Goal: Task Accomplishment & Management: Complete application form

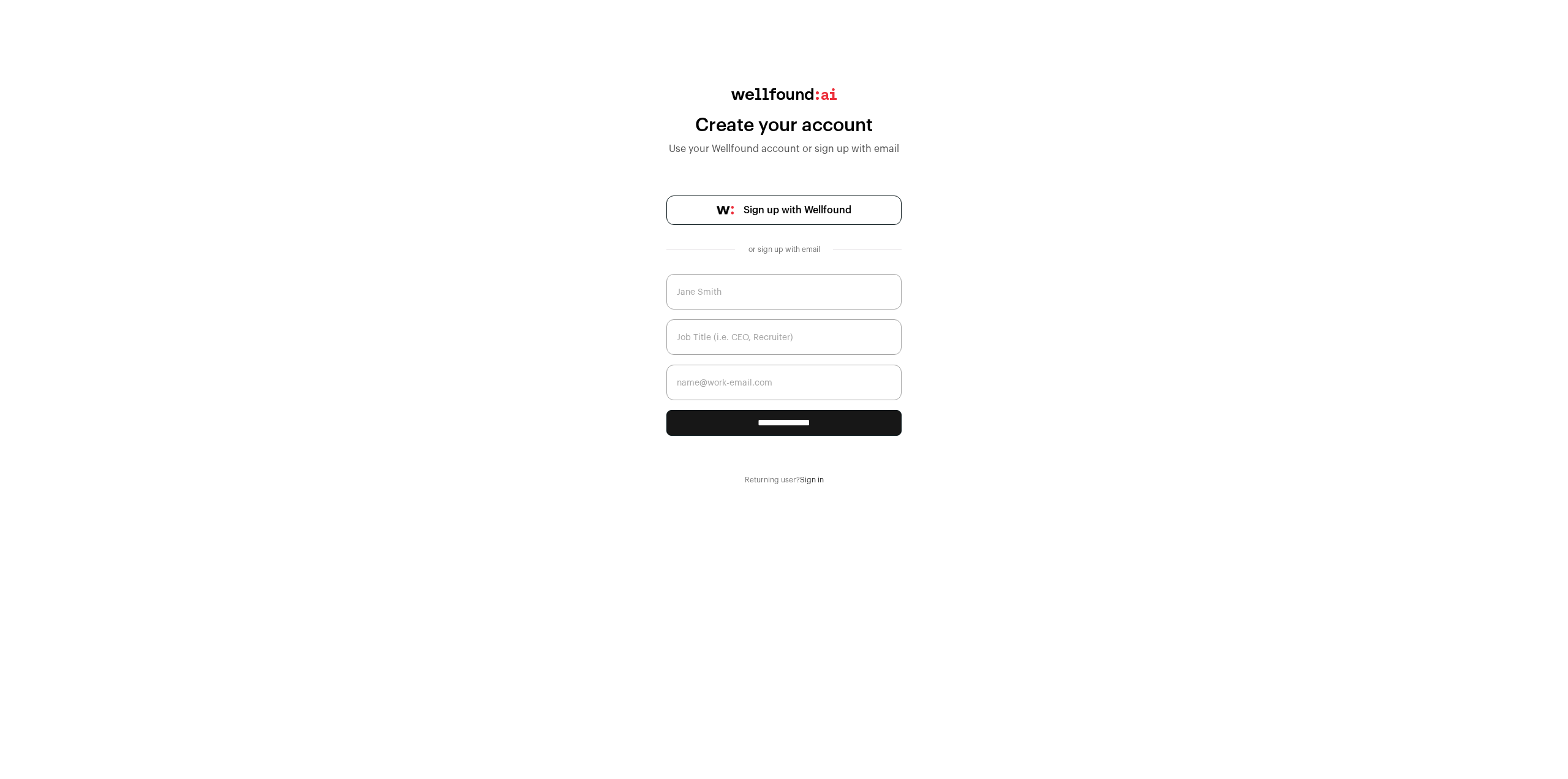
click at [805, 295] on input "text" at bounding box center [784, 292] width 235 height 35
type input "E"
type input "[PERSON_NAME]"
type input "EVP - Finance"
type input "rr@methodco.com"
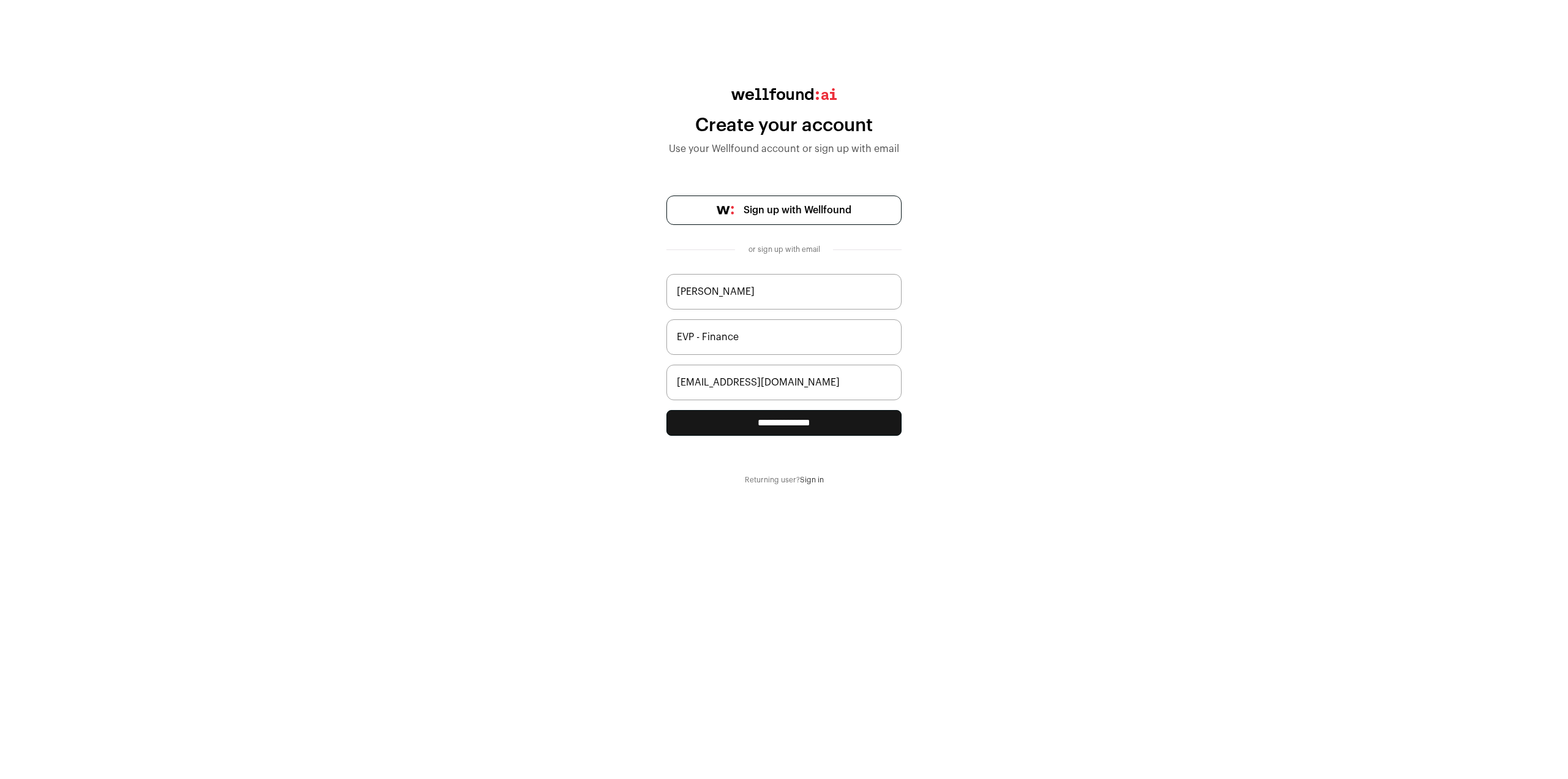
click at [796, 427] on input "**********" at bounding box center [784, 422] width 235 height 26
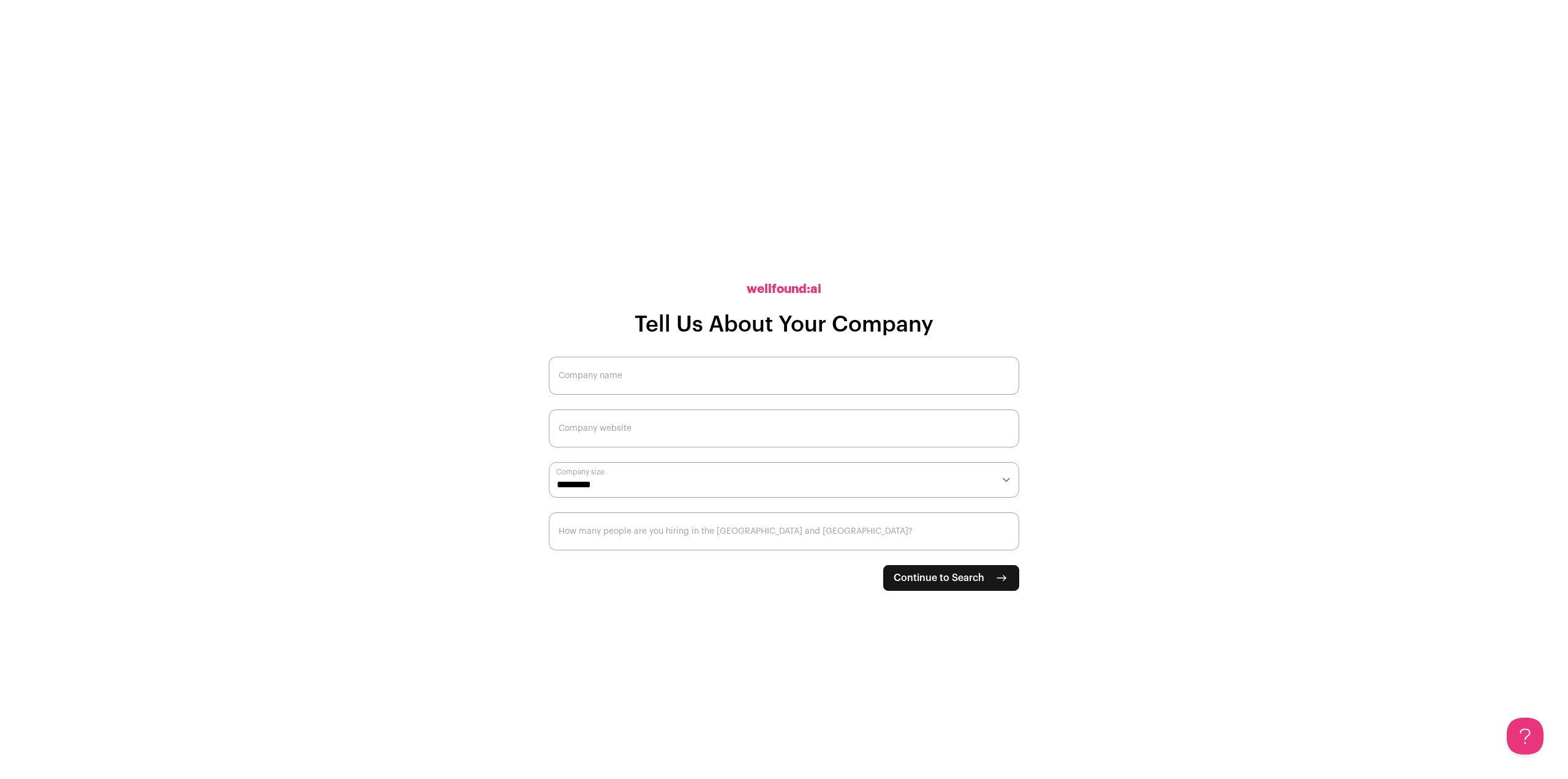
click at [736, 374] on input "Company name" at bounding box center [784, 375] width 470 height 38
type input "Method Co"
type input "methodco.com"
select select "***"
type input "1"
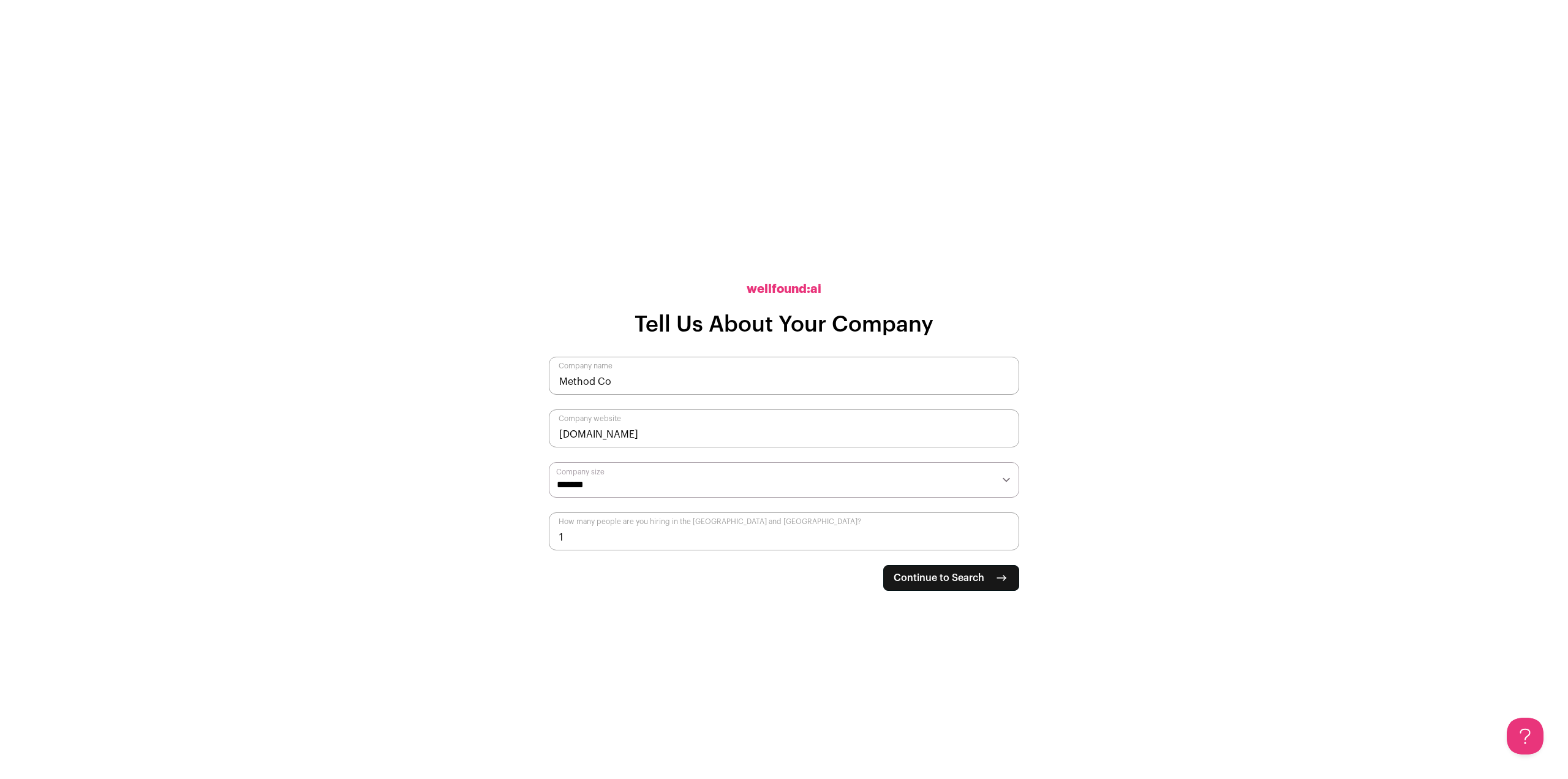
click at [963, 567] on button "Continue to Search" at bounding box center [950, 578] width 136 height 26
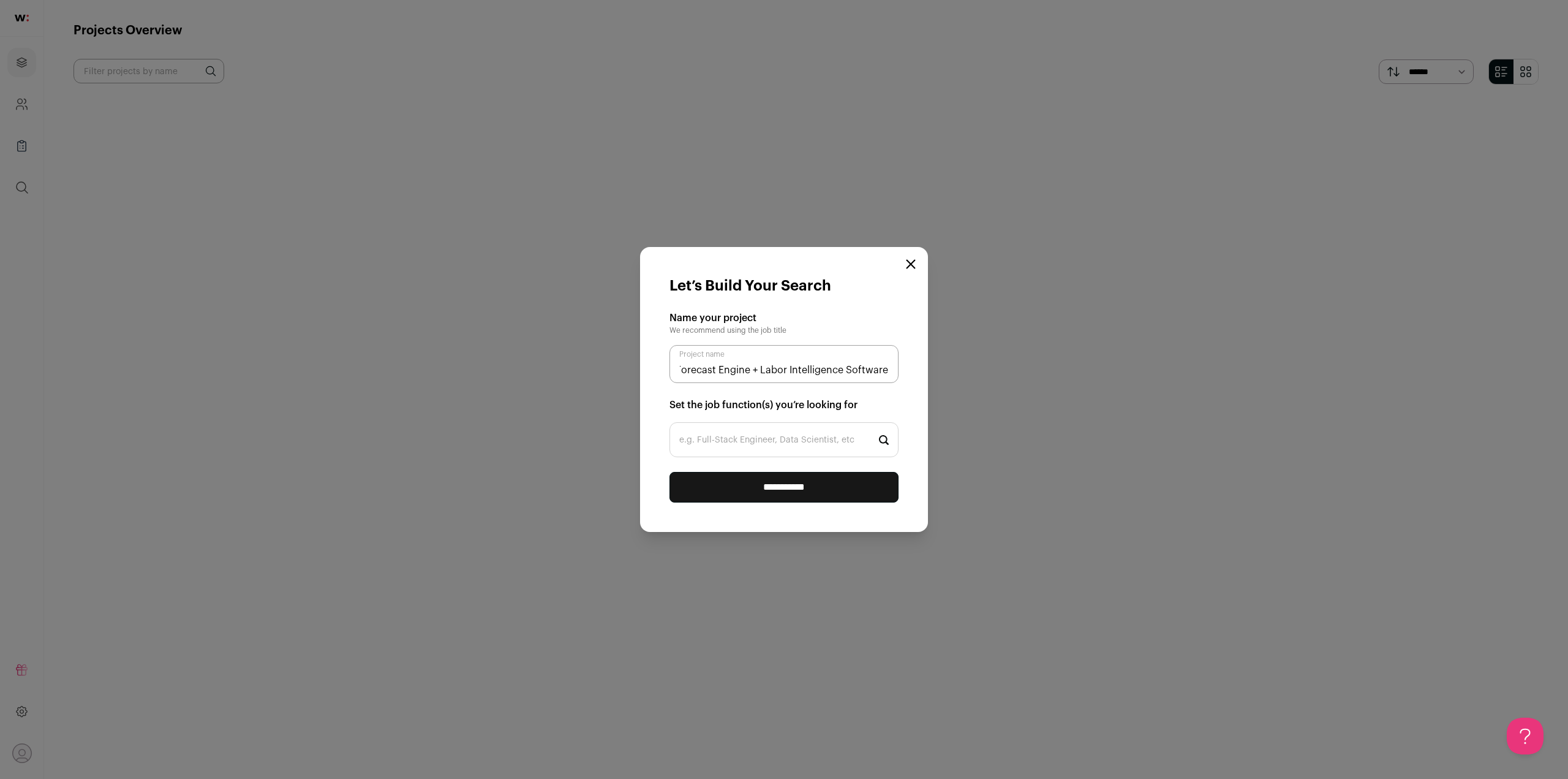
scroll to position [0, 62]
type input "Method Co - Forecast Engine + Labor Intelligence Software"
click at [789, 442] on input "e.g. Full-Stack Engineer, Data Scientist, etc" at bounding box center [784, 439] width 229 height 35
drag, startPoint x: 884, startPoint y: 370, endPoint x: 897, endPoint y: 369, distance: 13.0
click at [897, 369] on input "Method Co - Forecast Engine + Labor Intelligence Software" at bounding box center [784, 363] width 229 height 38
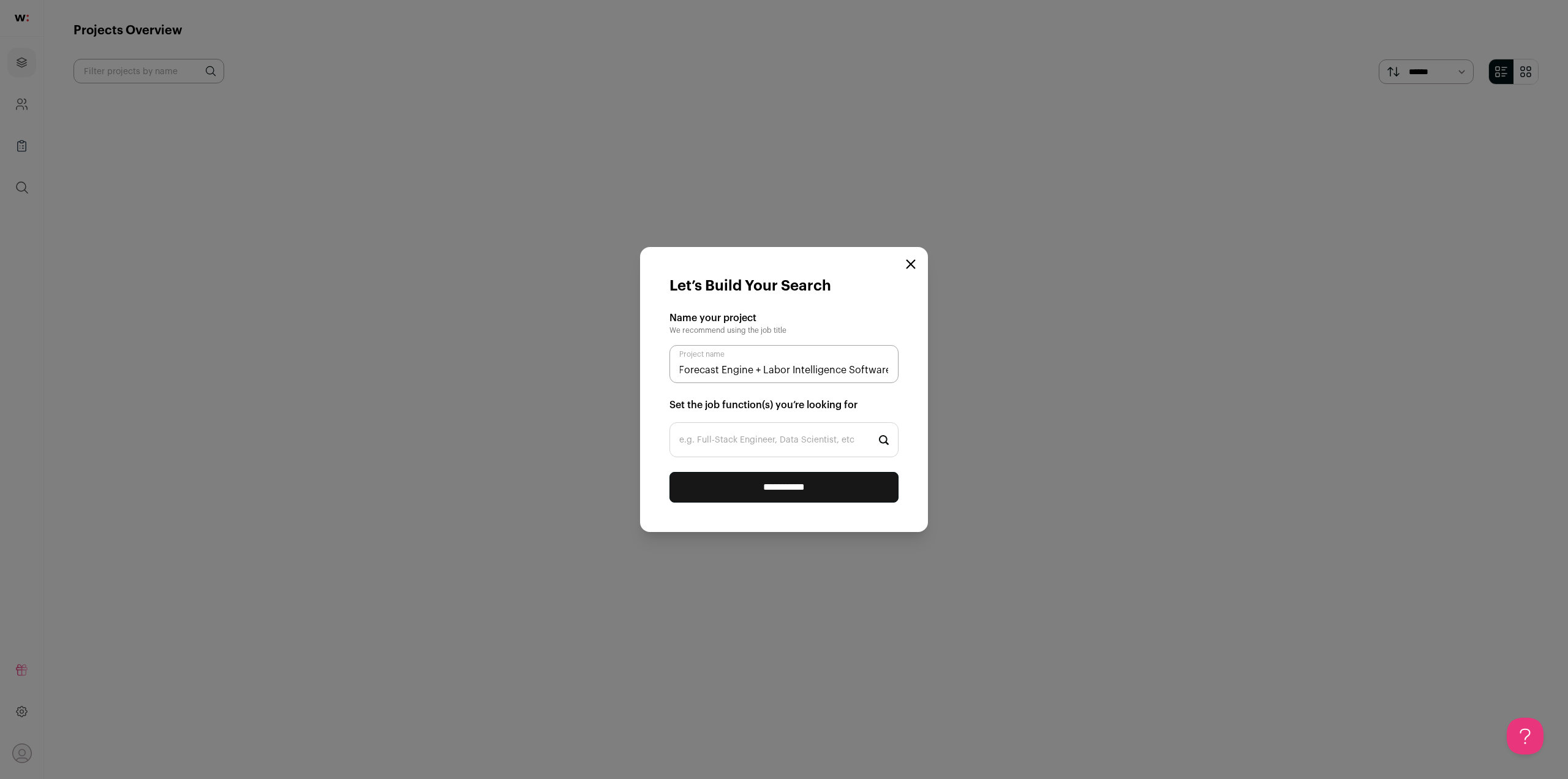
click at [767, 446] on input "e.g. Full-Stack Engineer, Data Scientist, etc" at bounding box center [784, 439] width 229 height 35
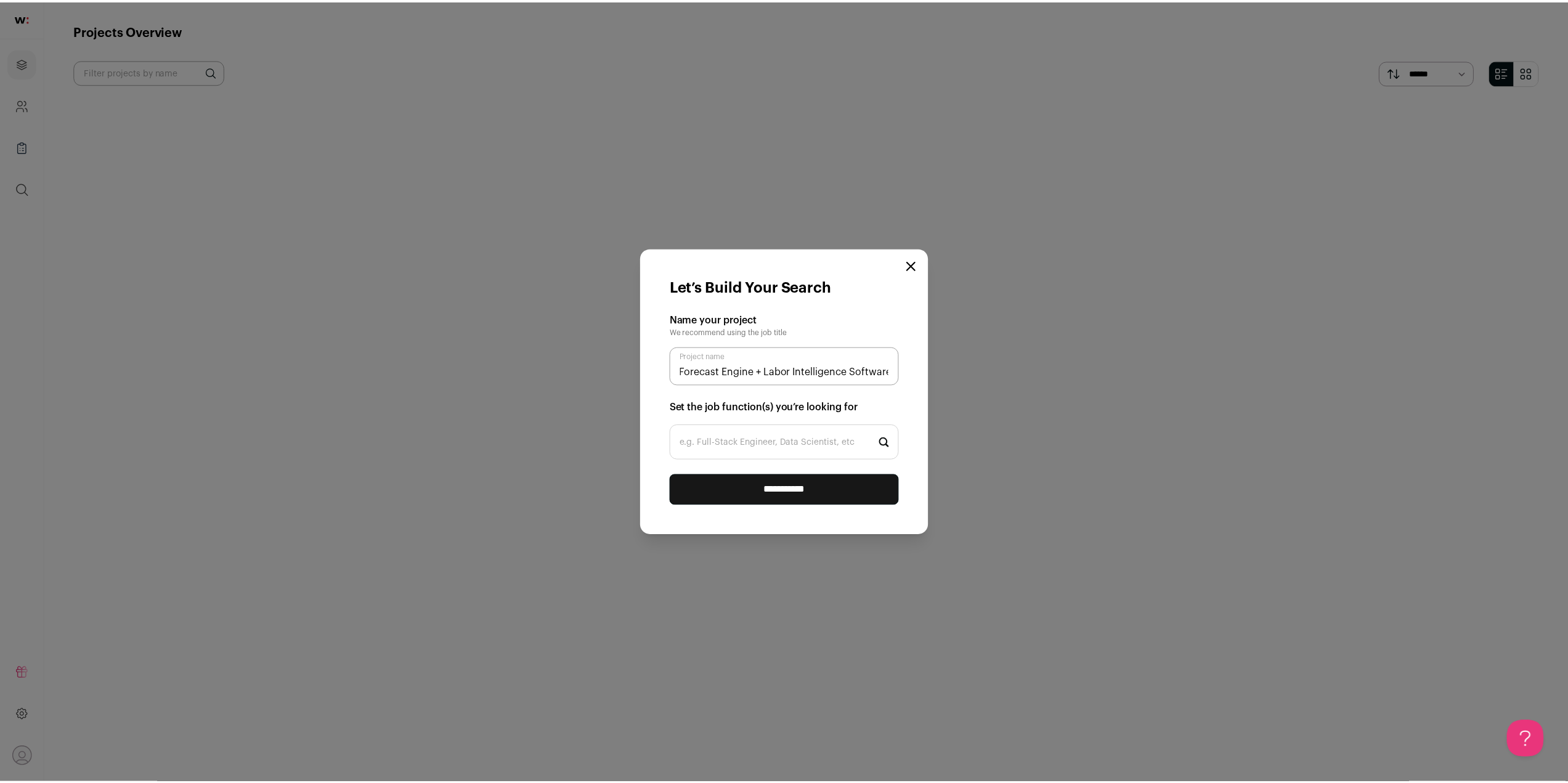
scroll to position [0, 0]
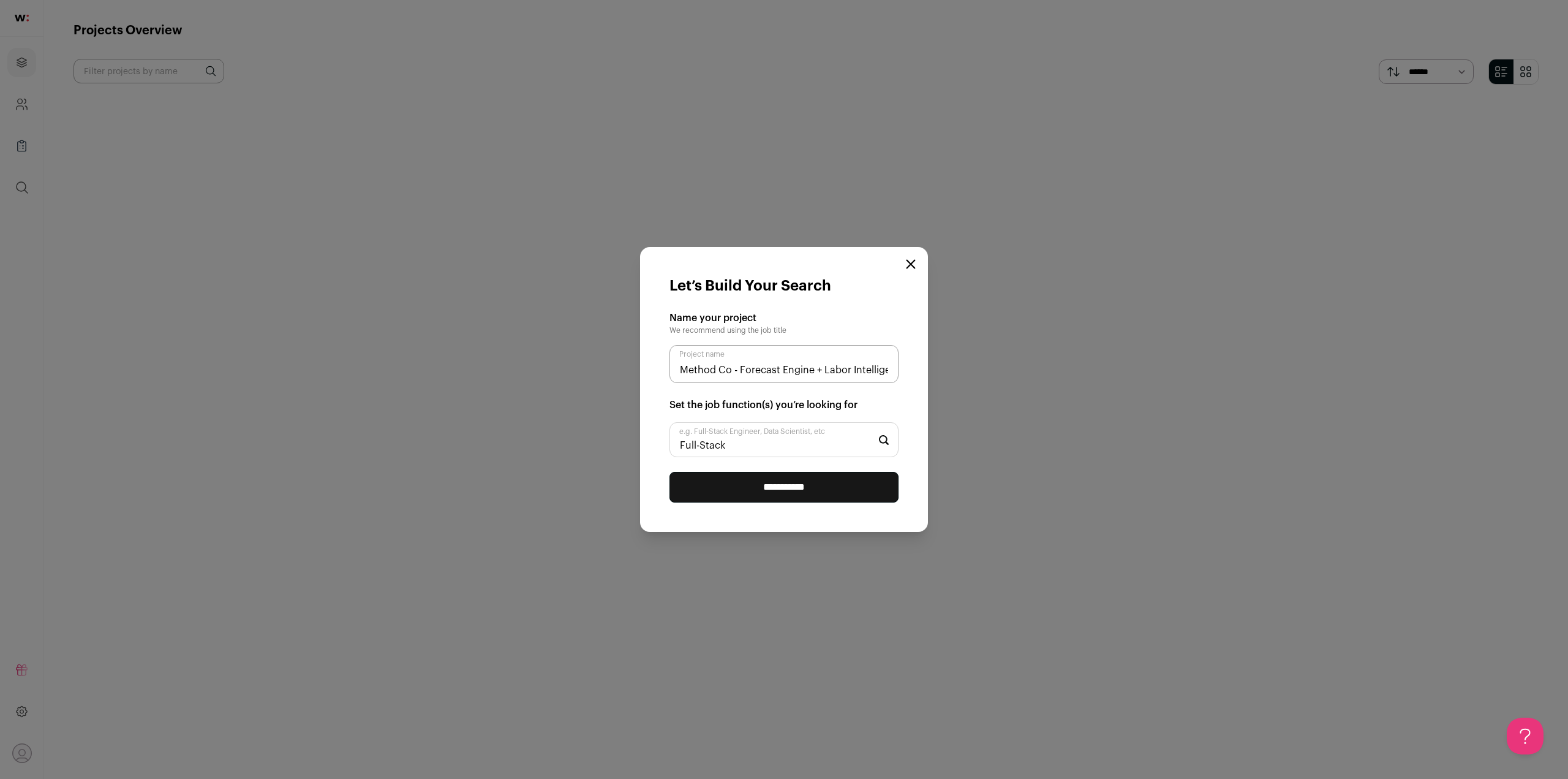
click at [741, 442] on input "Full-Stack" at bounding box center [784, 439] width 229 height 35
click at [739, 454] on input "Full-Stack" at bounding box center [784, 439] width 229 height 35
type input "Full-Stack"
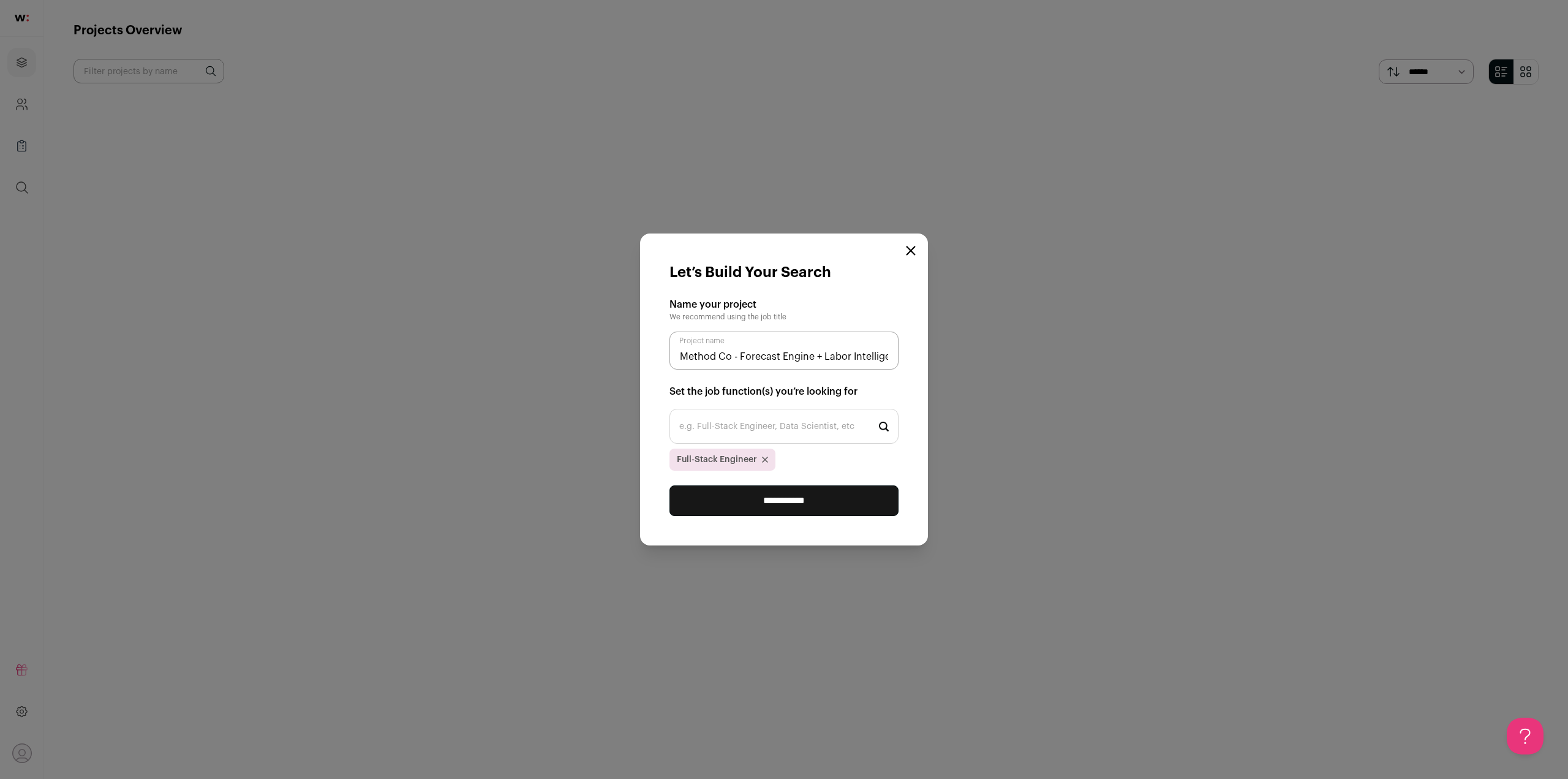
click at [822, 501] on input "**********" at bounding box center [784, 501] width 229 height 30
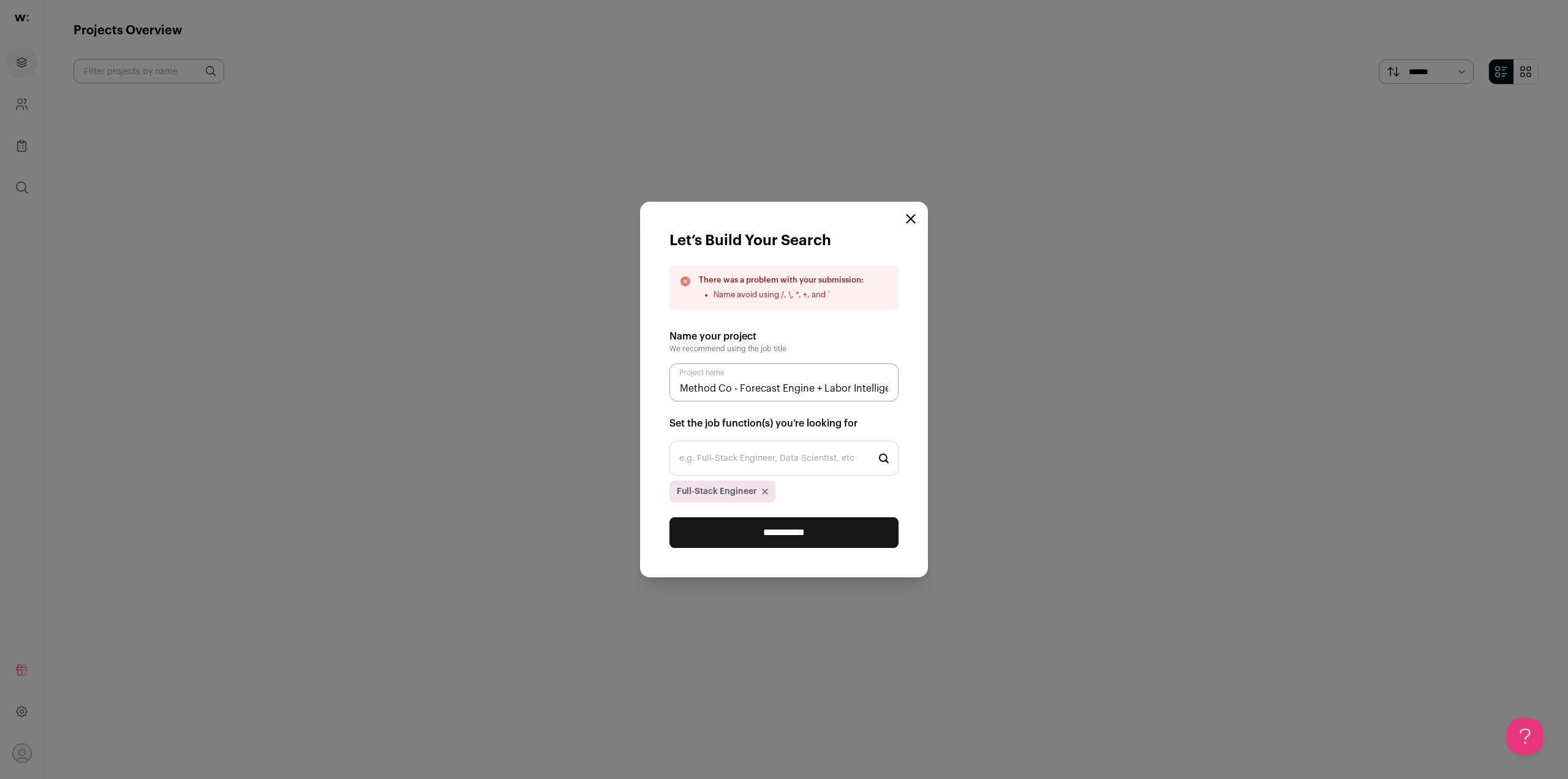
click at [816, 390] on input "Method Co - Forecast Engine + Labor Intelligence Software" at bounding box center [784, 382] width 229 height 38
type input "Method Co - Forecast Engine & Labor Intelligence Software"
click at [838, 542] on input "**********" at bounding box center [784, 533] width 229 height 30
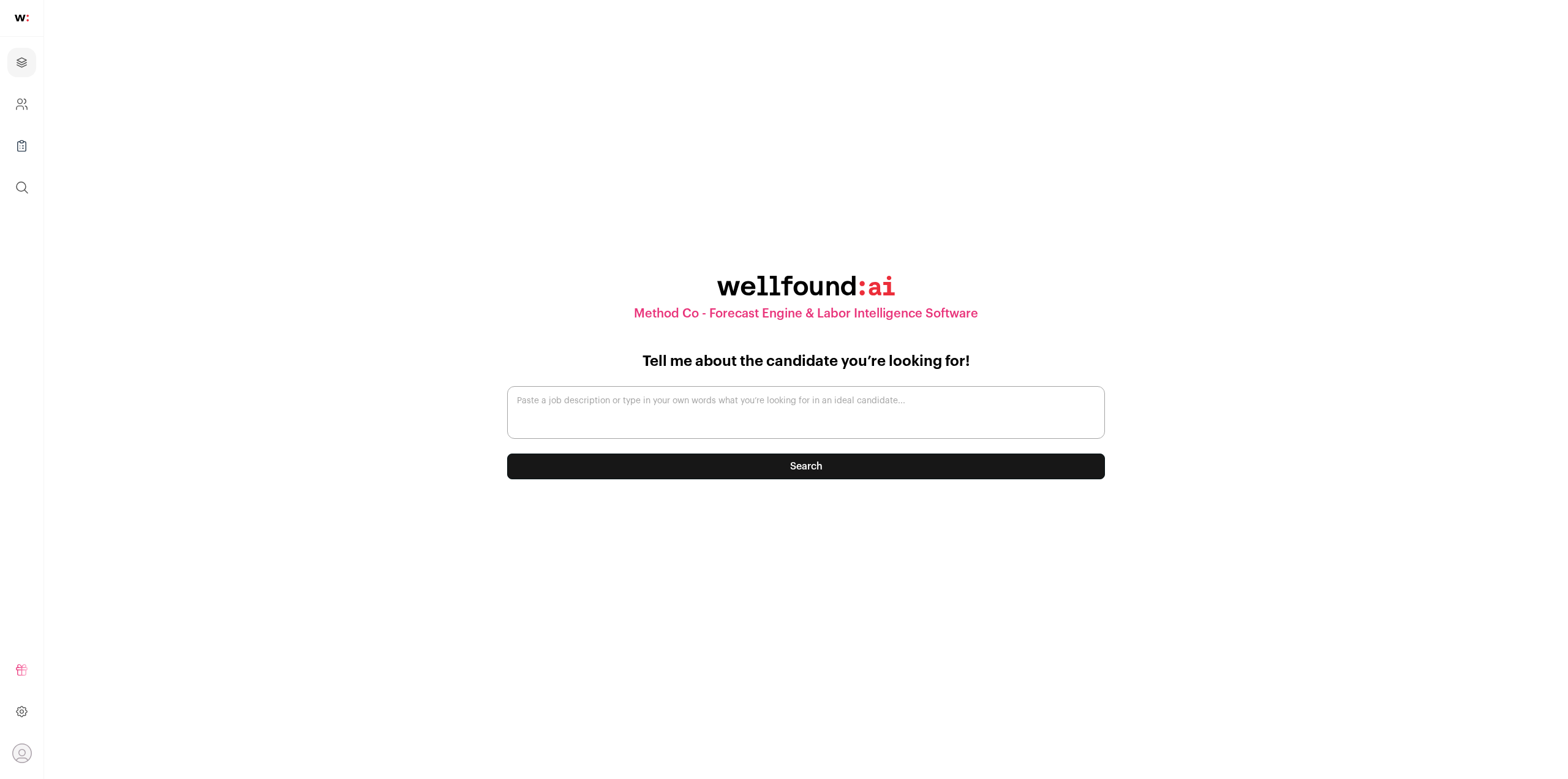
click at [768, 422] on textarea "Paste a job description or type in your own words what you’re looking for in an…" at bounding box center [806, 412] width 598 height 53
paste textarea "We are seeking a talented Full-Stack Developer to design, build, and maintain a…"
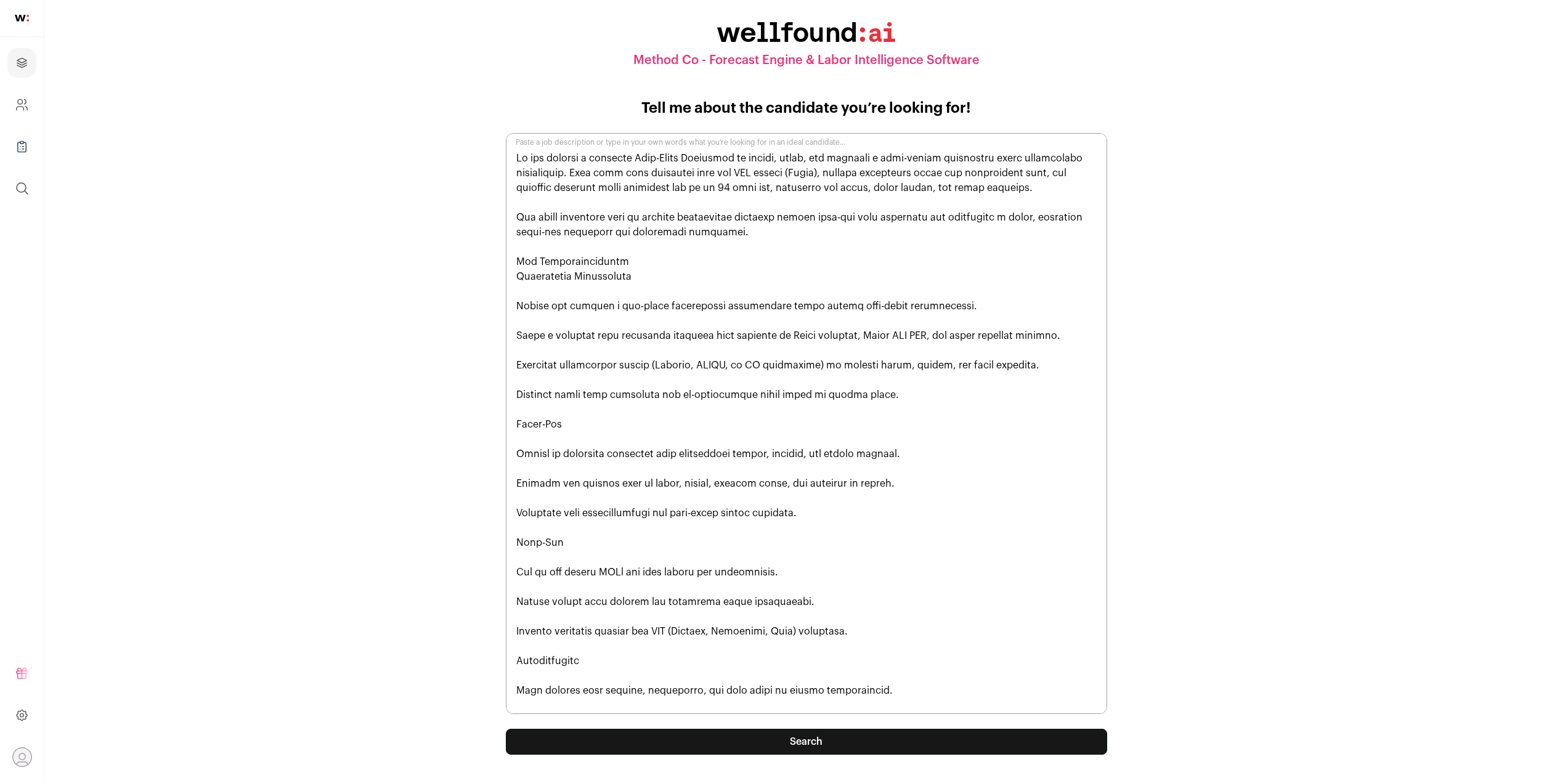
click at [671, 186] on textarea "Paste a job description or type in your own words what you’re looking for in an…" at bounding box center [807, 424] width 602 height 581
click at [896, 193] on textarea "Paste a job description or type in your own words what you’re looking for in an…" at bounding box center [807, 424] width 602 height 581
click at [1009, 183] on textarea "Paste a job description or type in your own words what you’re looking for in an…" at bounding box center [807, 424] width 602 height 581
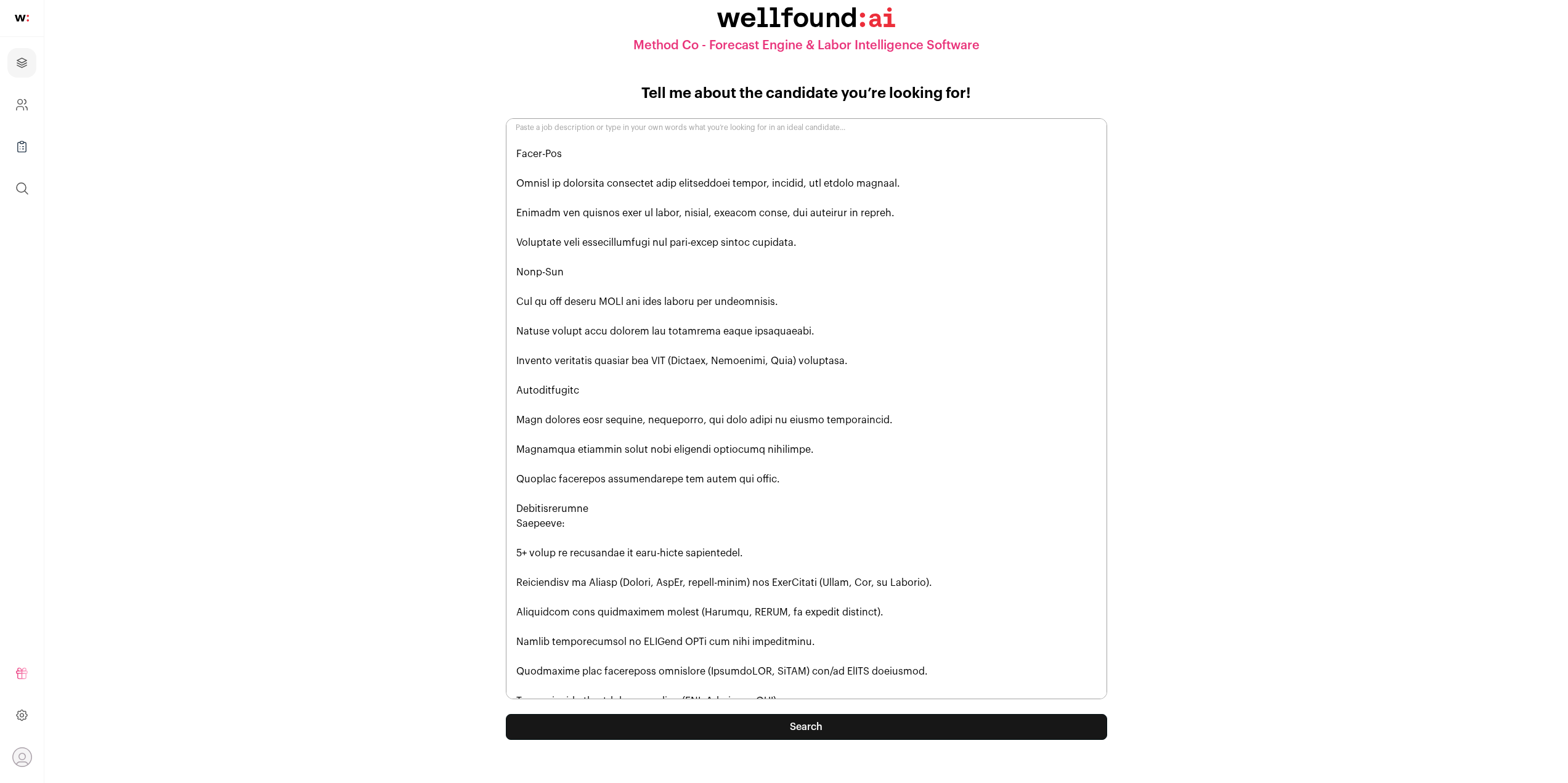
scroll to position [19, 0]
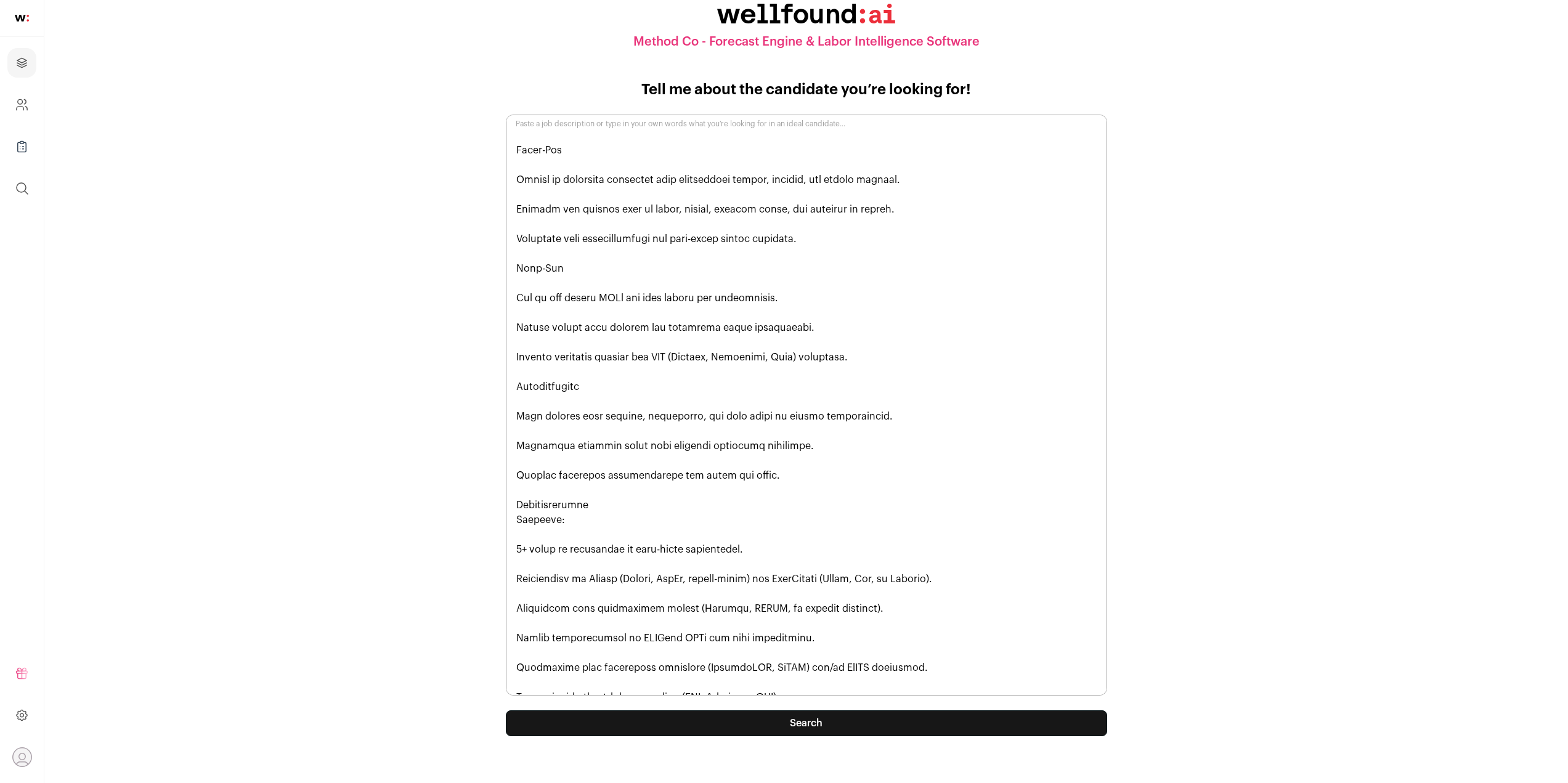
type textarea "We are seeking a talented Full-Stack Developer to design, build, and maintain a…"
click at [842, 718] on button "Search" at bounding box center [807, 723] width 602 height 26
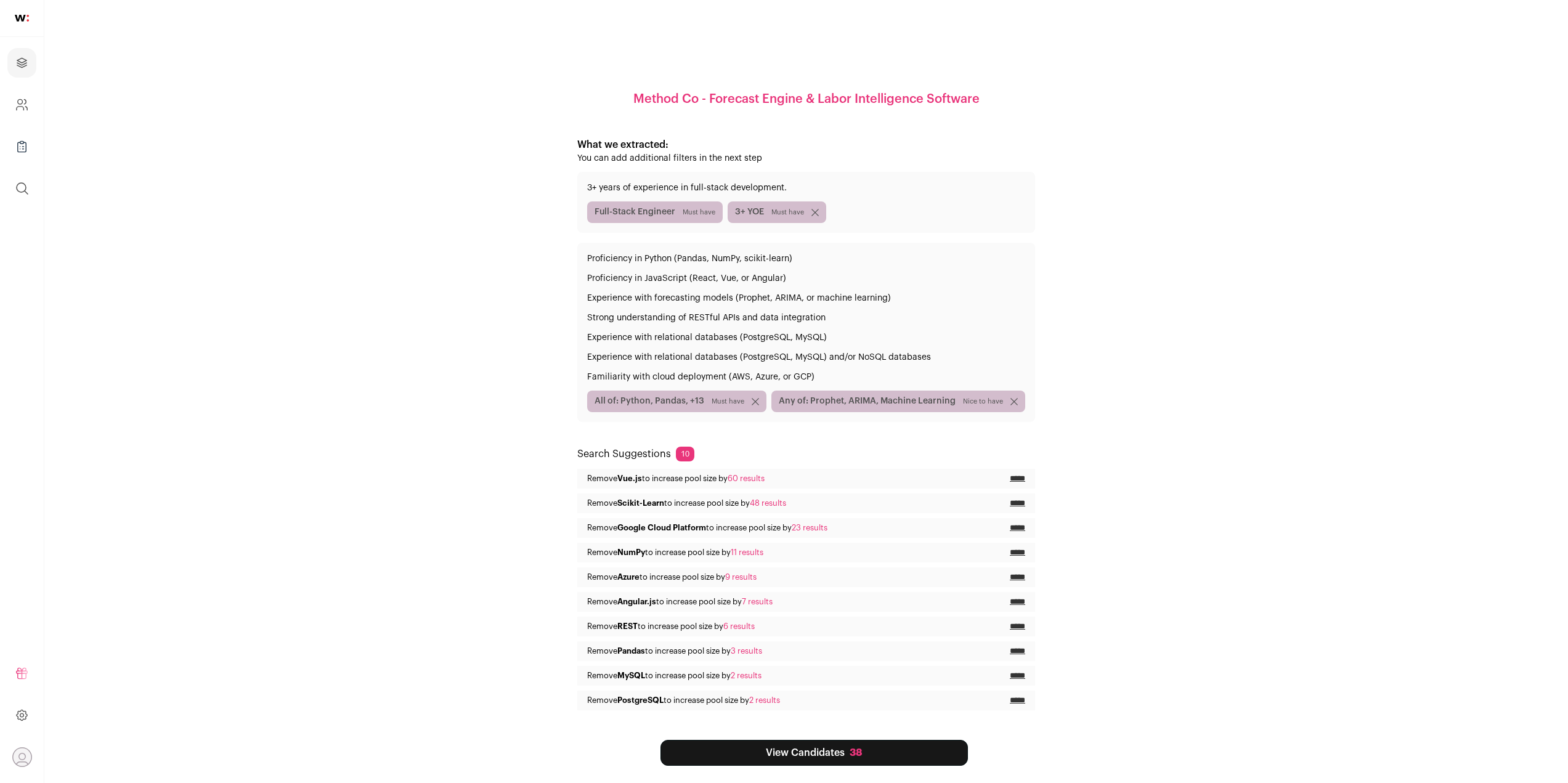
scroll to position [35, 0]
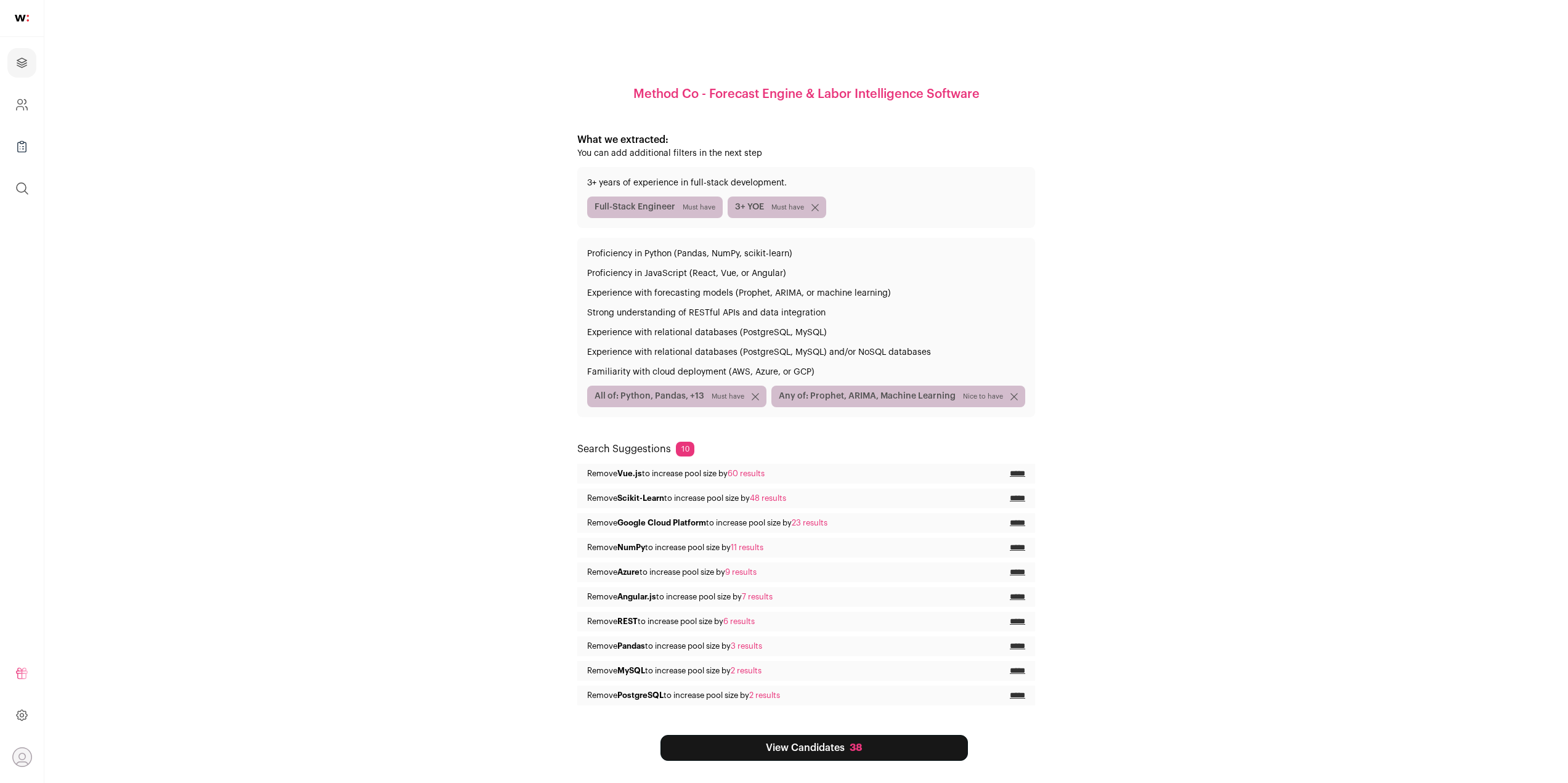
click at [857, 744] on div "38" at bounding box center [856, 747] width 13 height 14
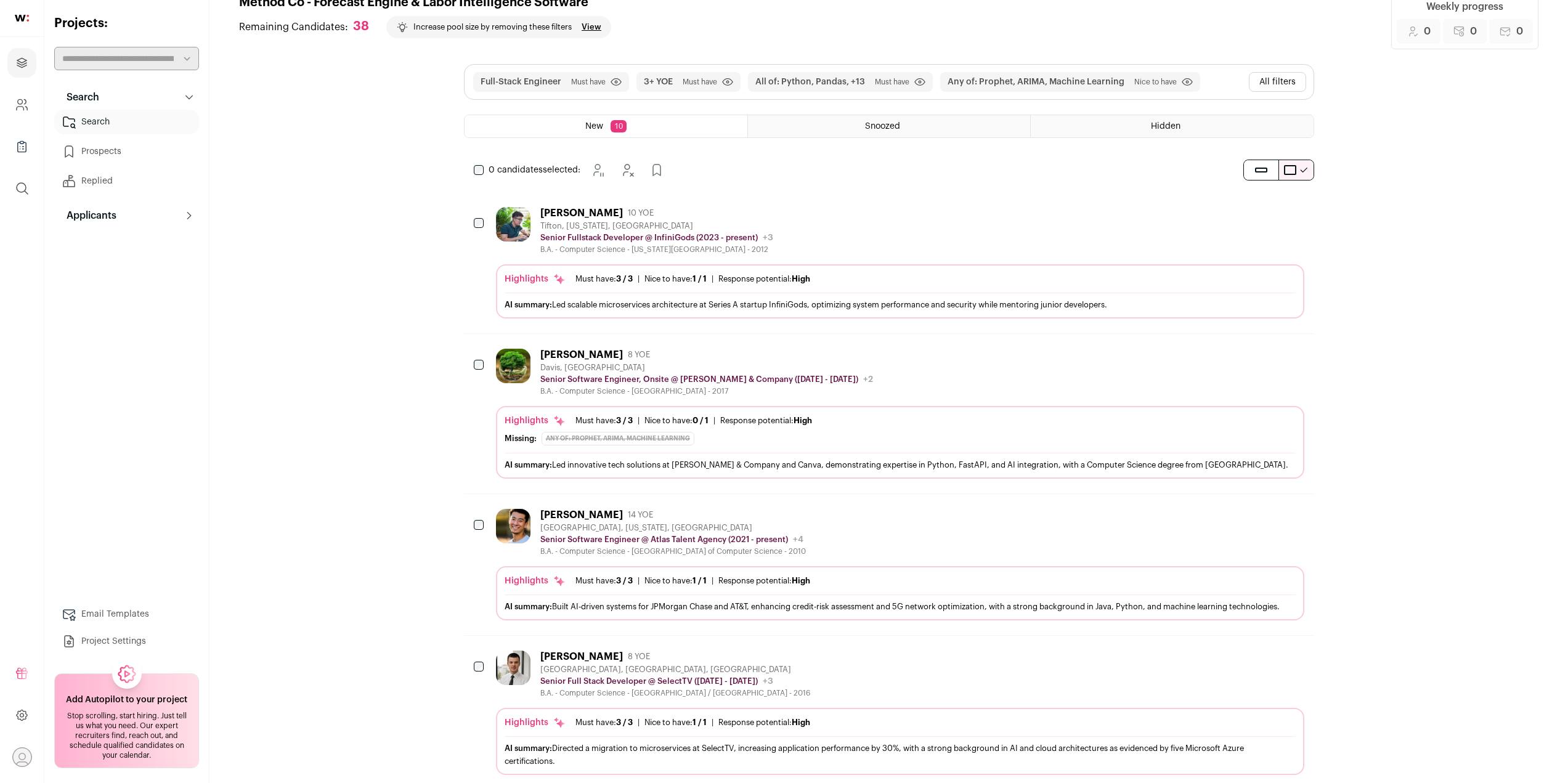
scroll to position [123, 0]
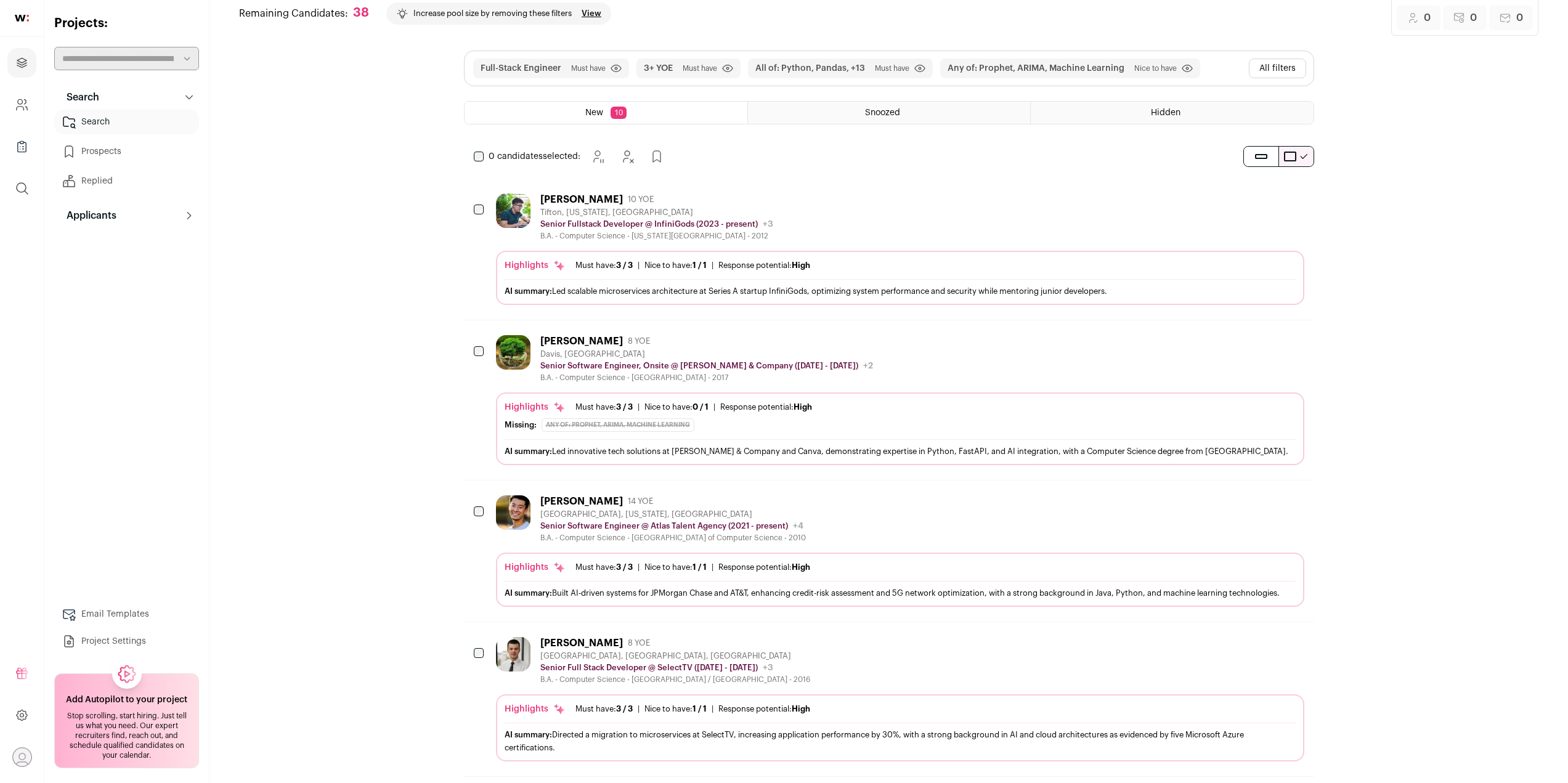
click at [481, 503] on div at bounding box center [480, 513] width 13 height 35
click at [1303, 508] on button "Add to Prospects" at bounding box center [1294, 501] width 26 height 26
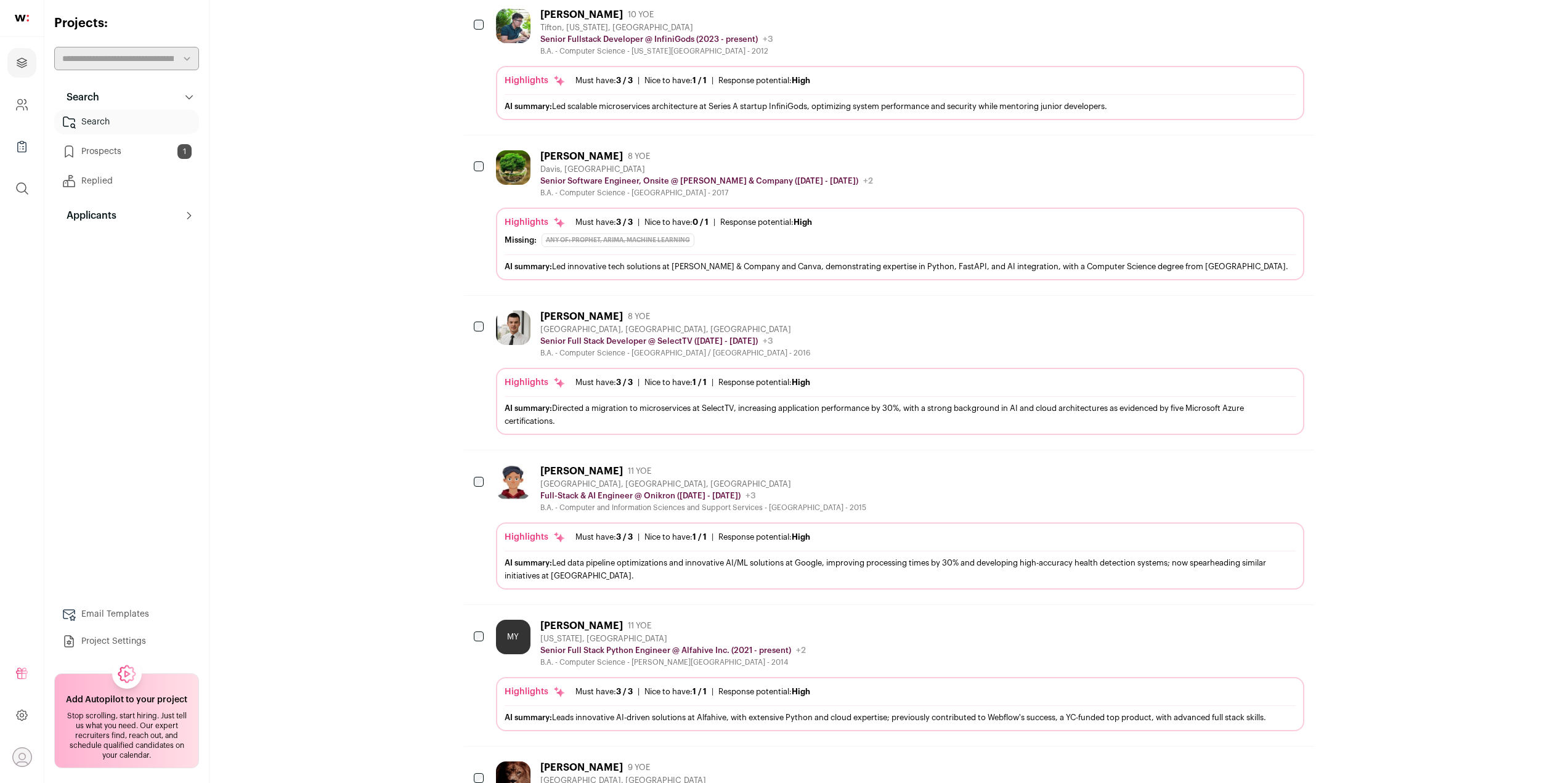
scroll to position [369, 0]
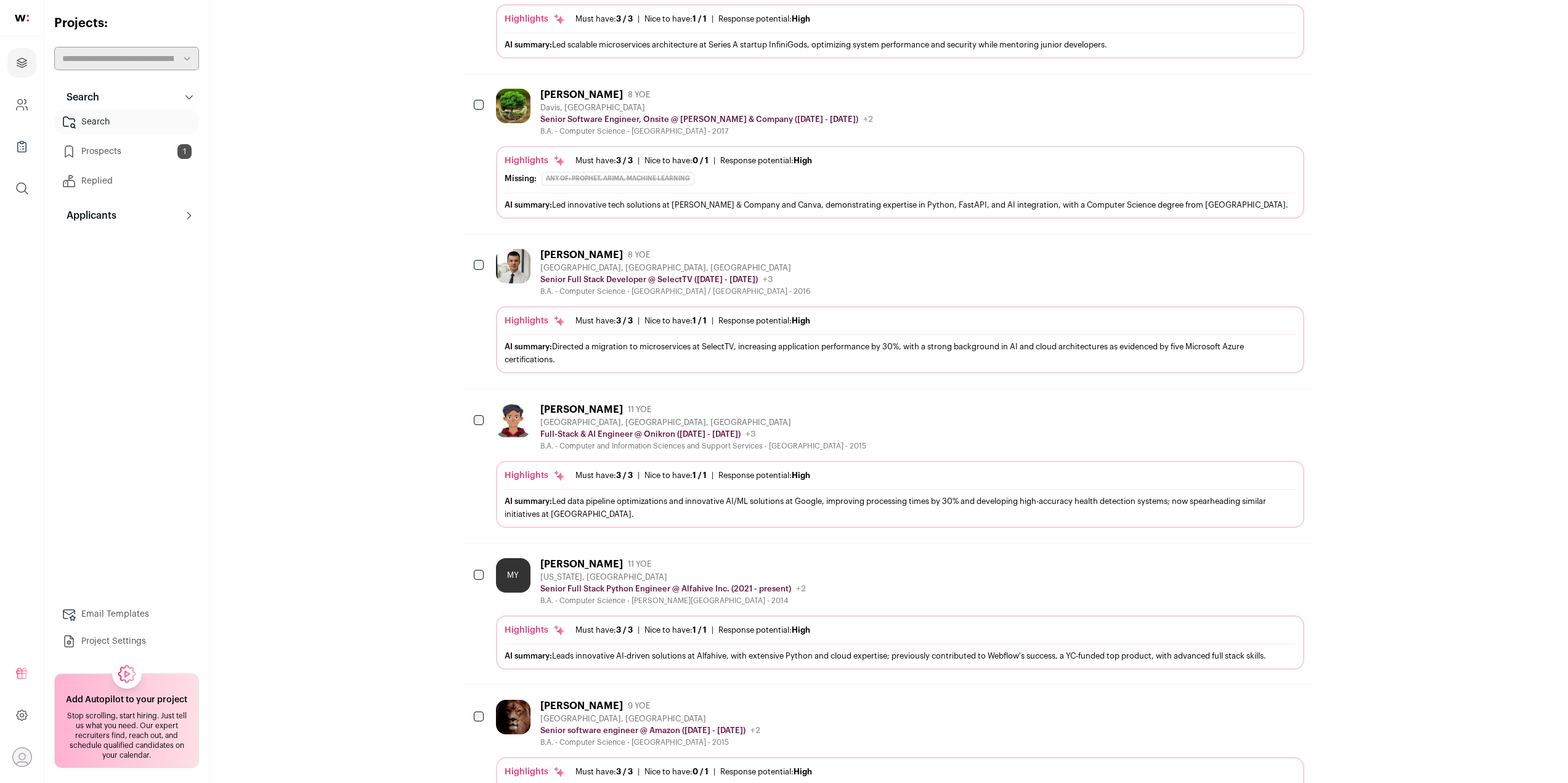
click at [1298, 558] on icon "Add to Prospects" at bounding box center [1293, 564] width 14 height 14
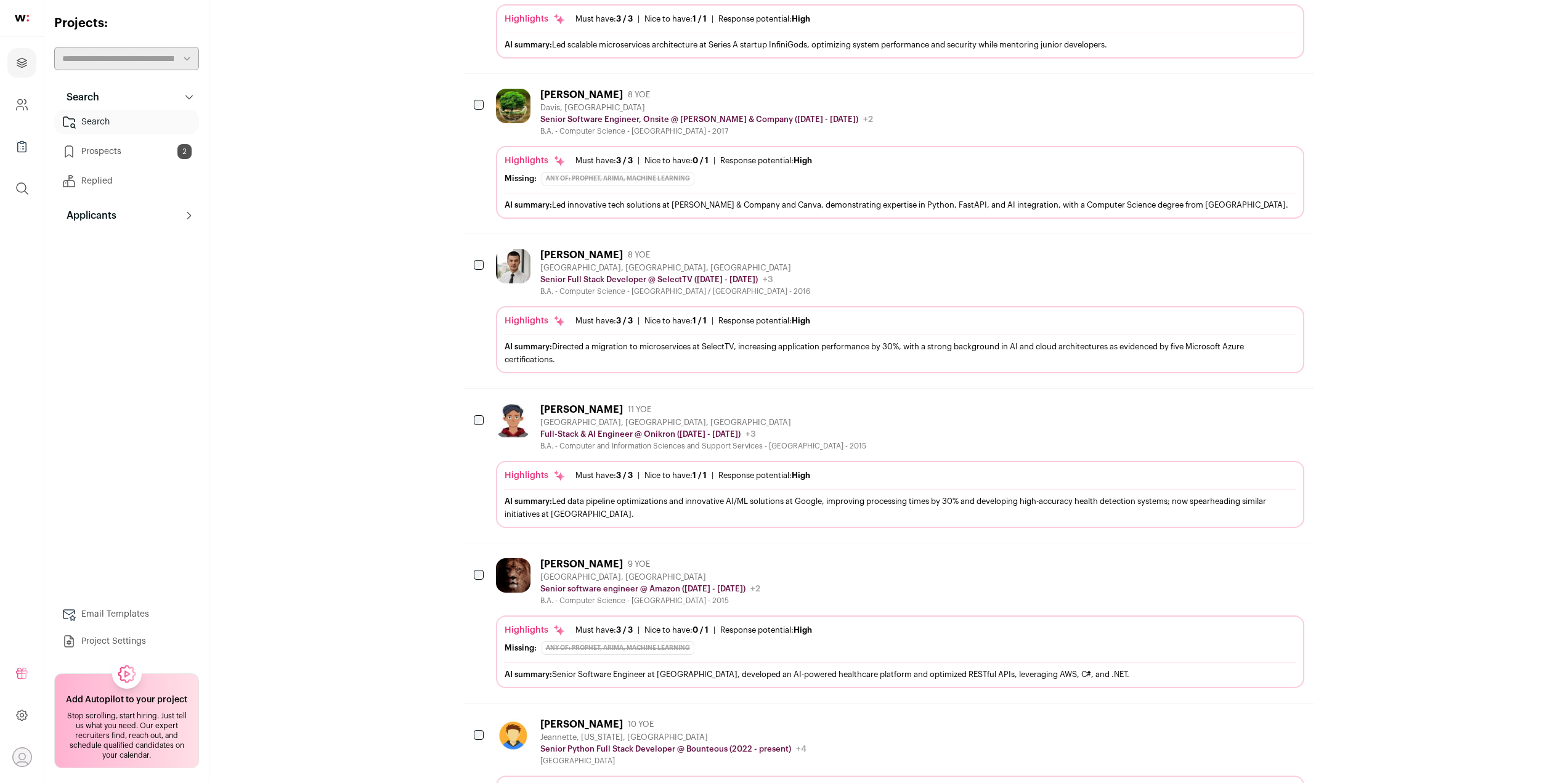
click at [1300, 558] on icon "Add to Prospects" at bounding box center [1293, 564] width 14 height 14
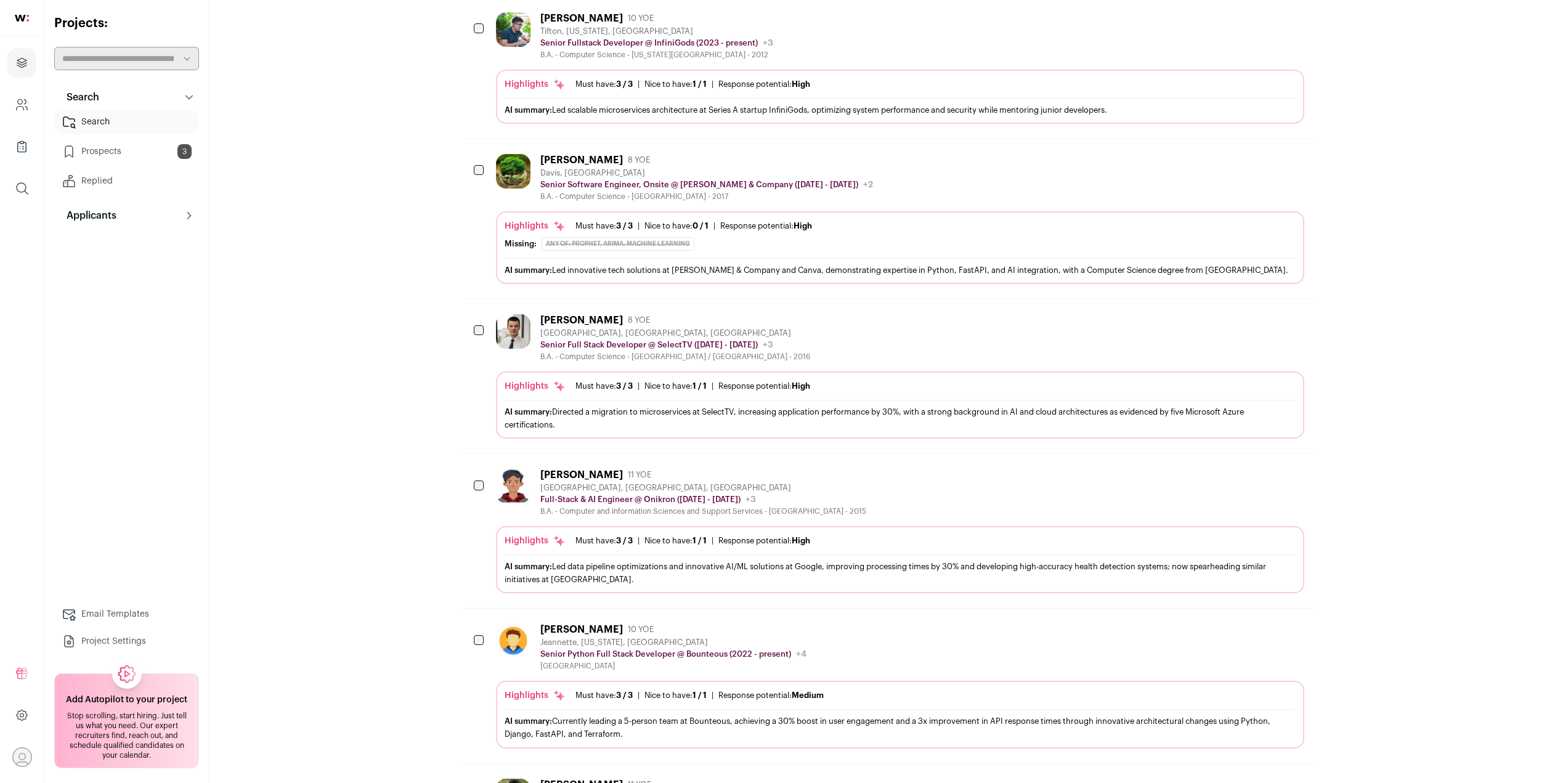
scroll to position [0, 0]
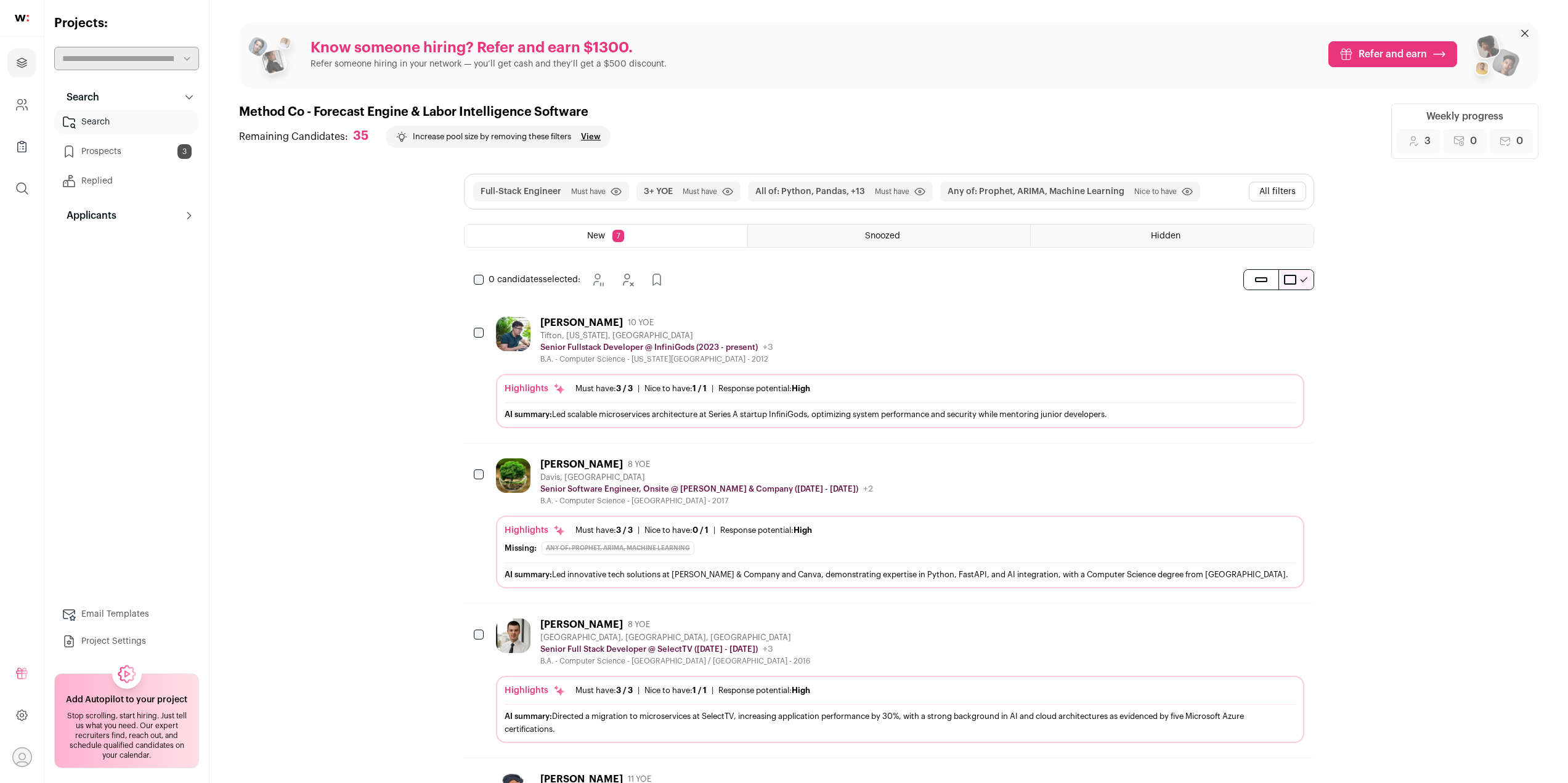
click at [1265, 324] on icon "Hide" at bounding box center [1260, 322] width 14 height 14
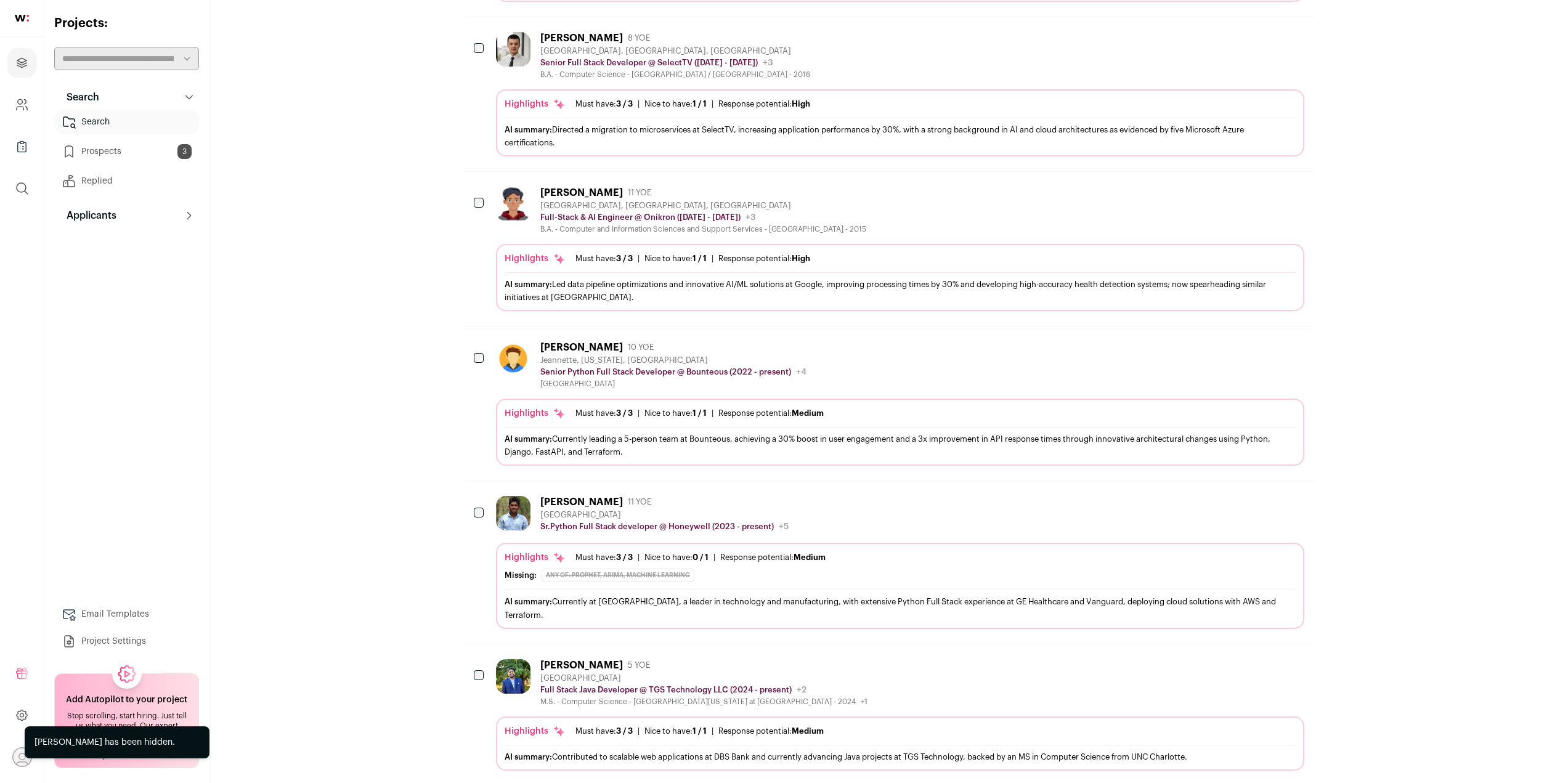
scroll to position [536, 0]
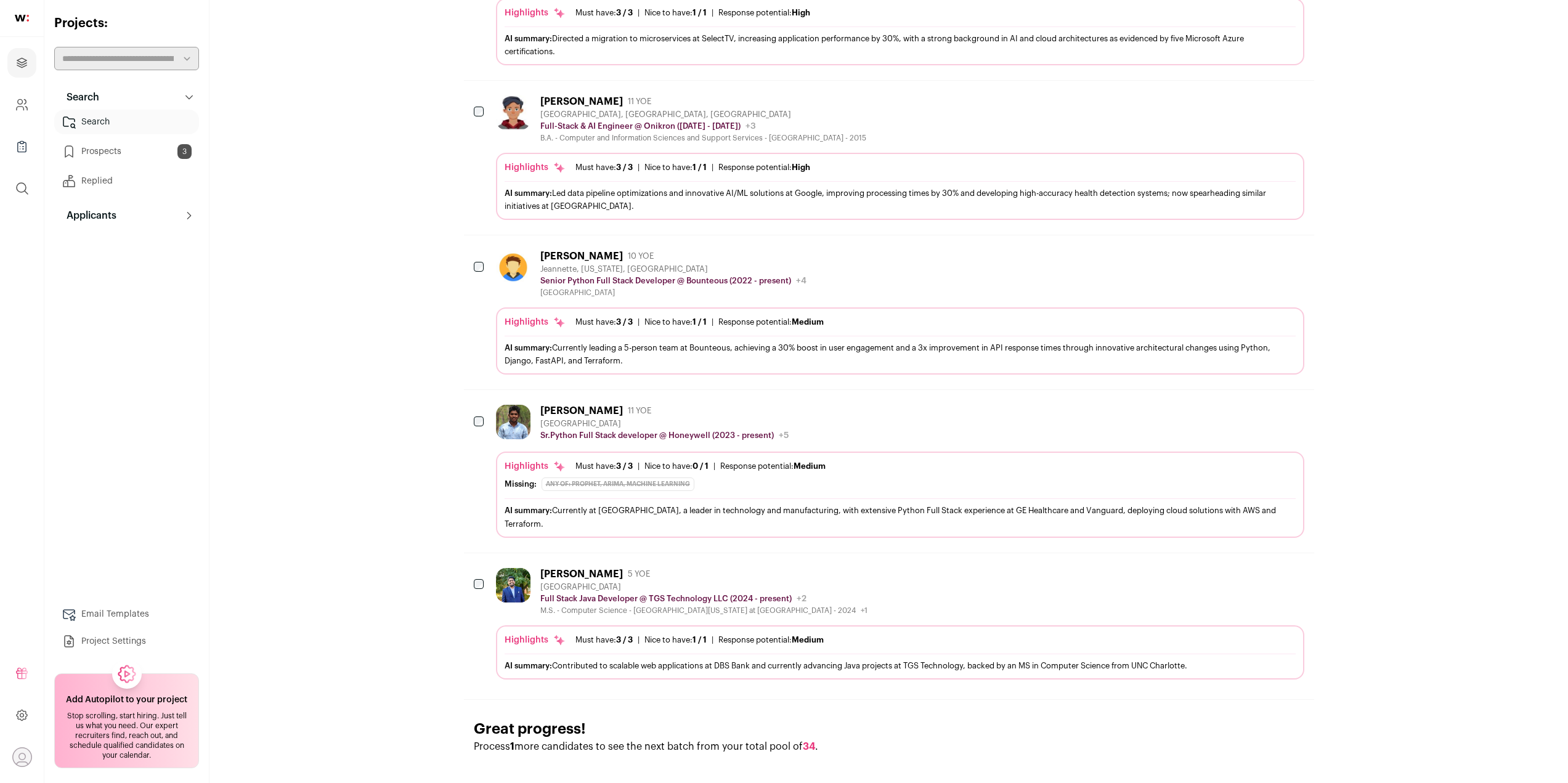
click at [1264, 401] on button "Hide" at bounding box center [1260, 410] width 26 height 26
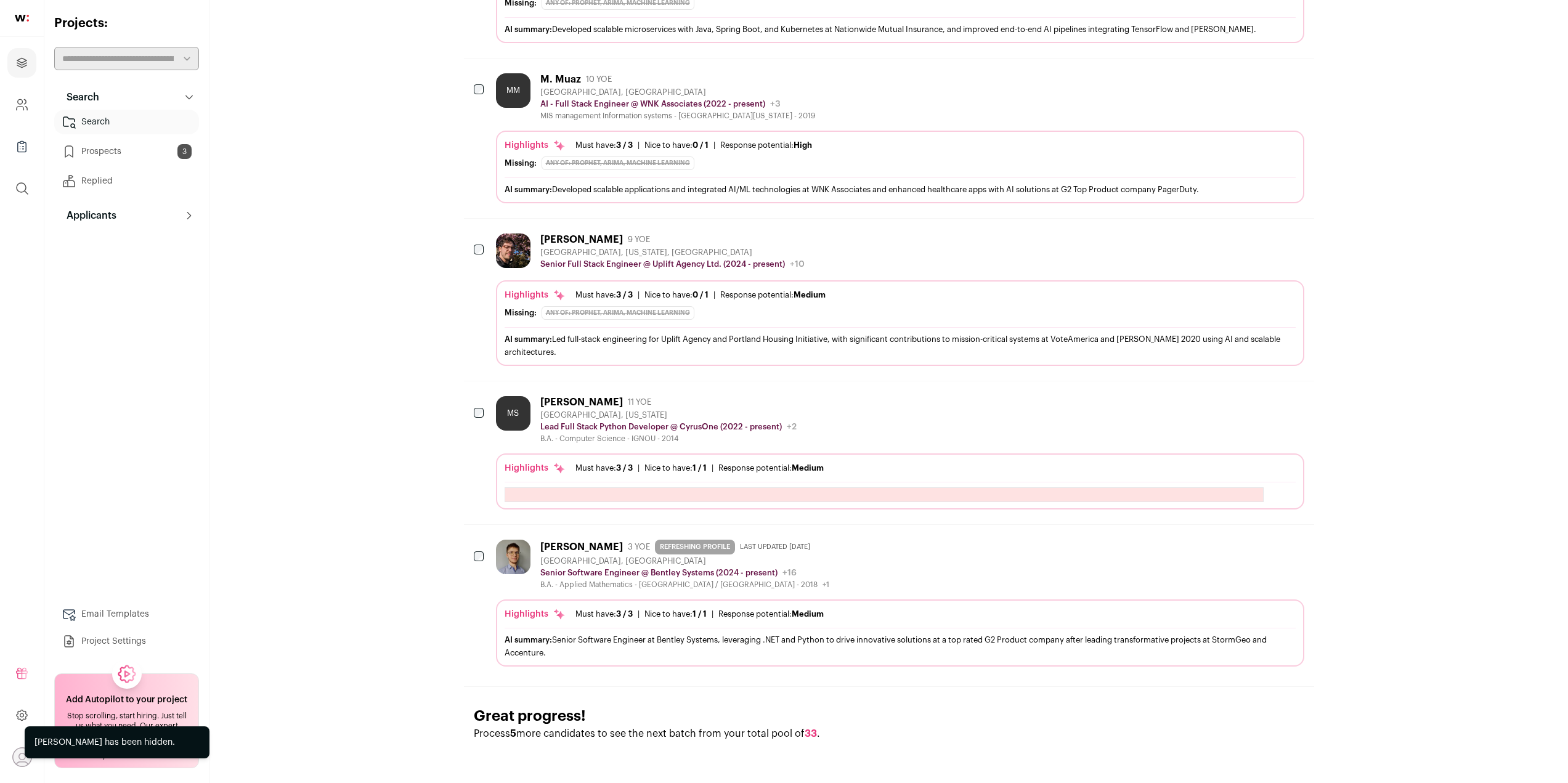
scroll to position [1168, 0]
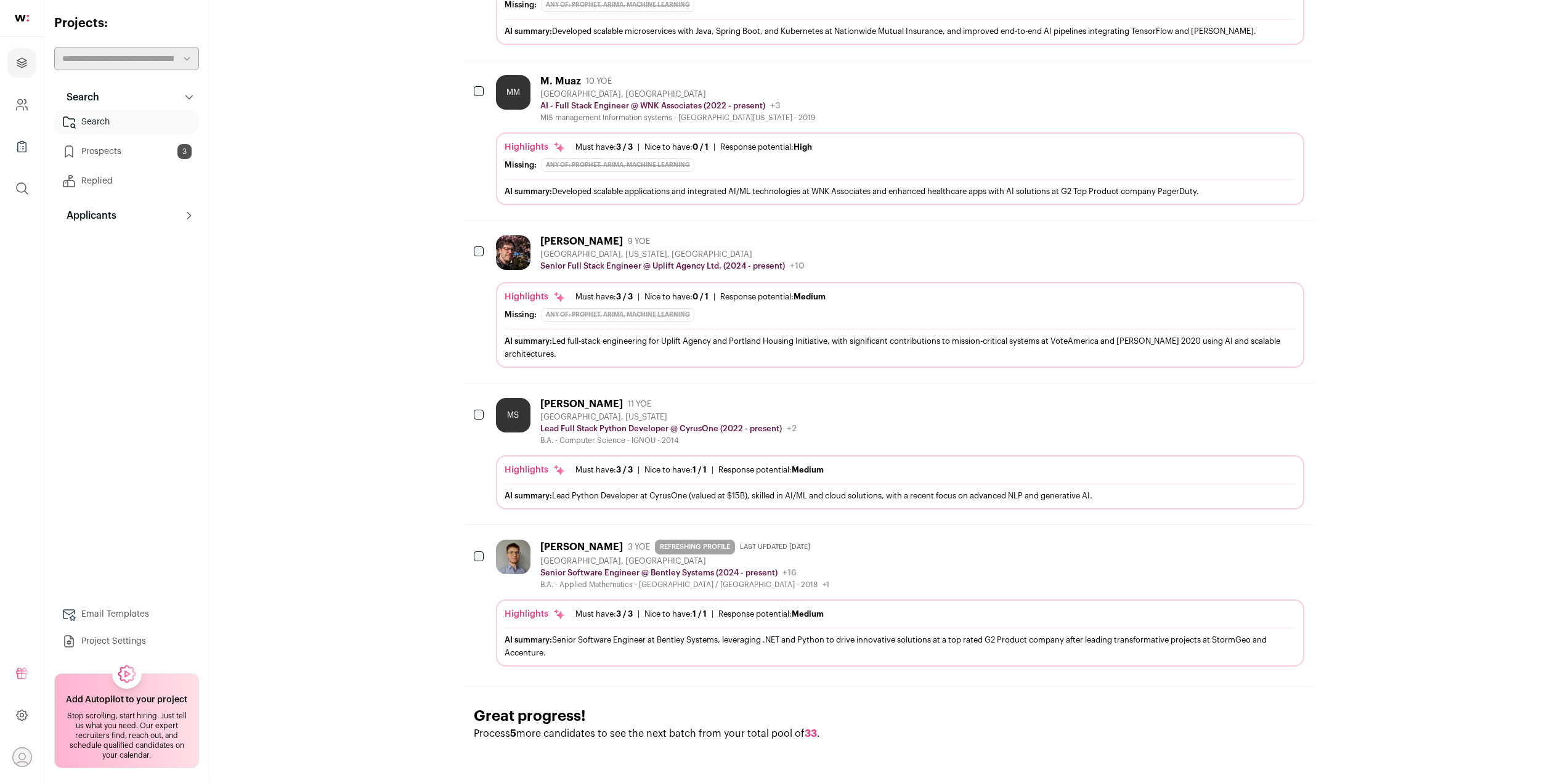
click at [1288, 401] on icon "Add to Prospects" at bounding box center [1293, 403] width 14 height 14
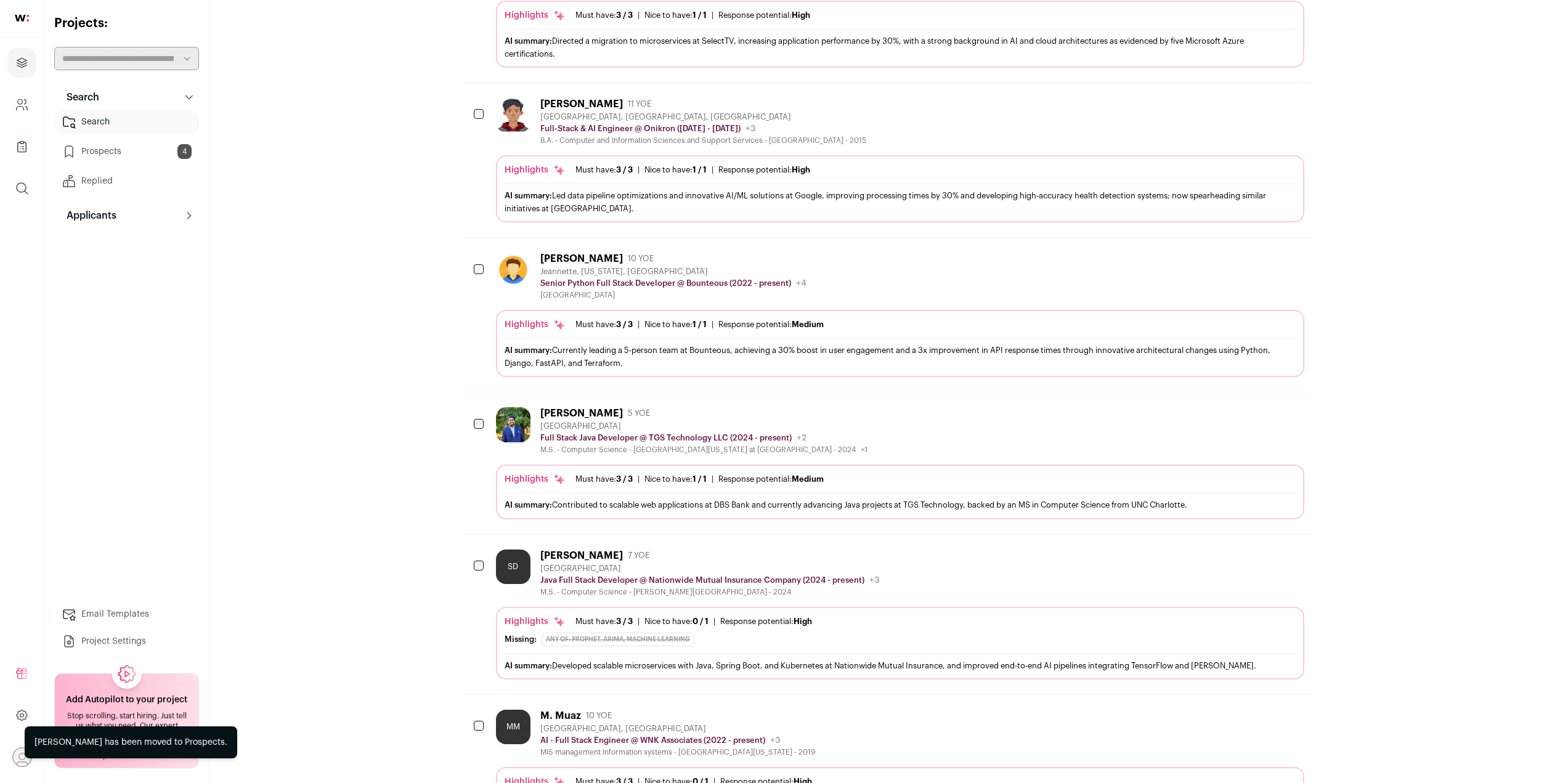
scroll to position [103, 0]
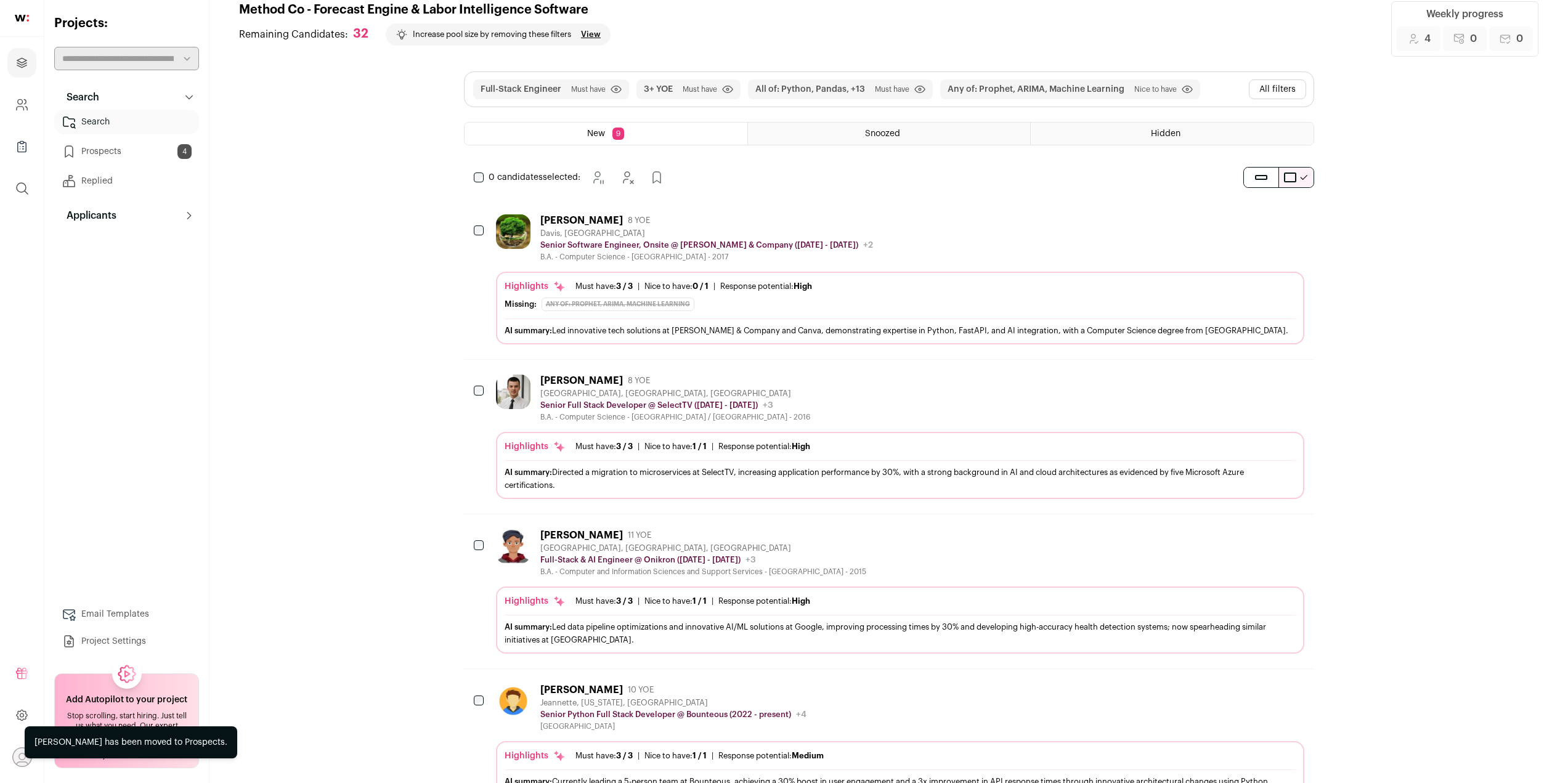
click at [169, 158] on link "Prospects 4" at bounding box center [126, 151] width 145 height 25
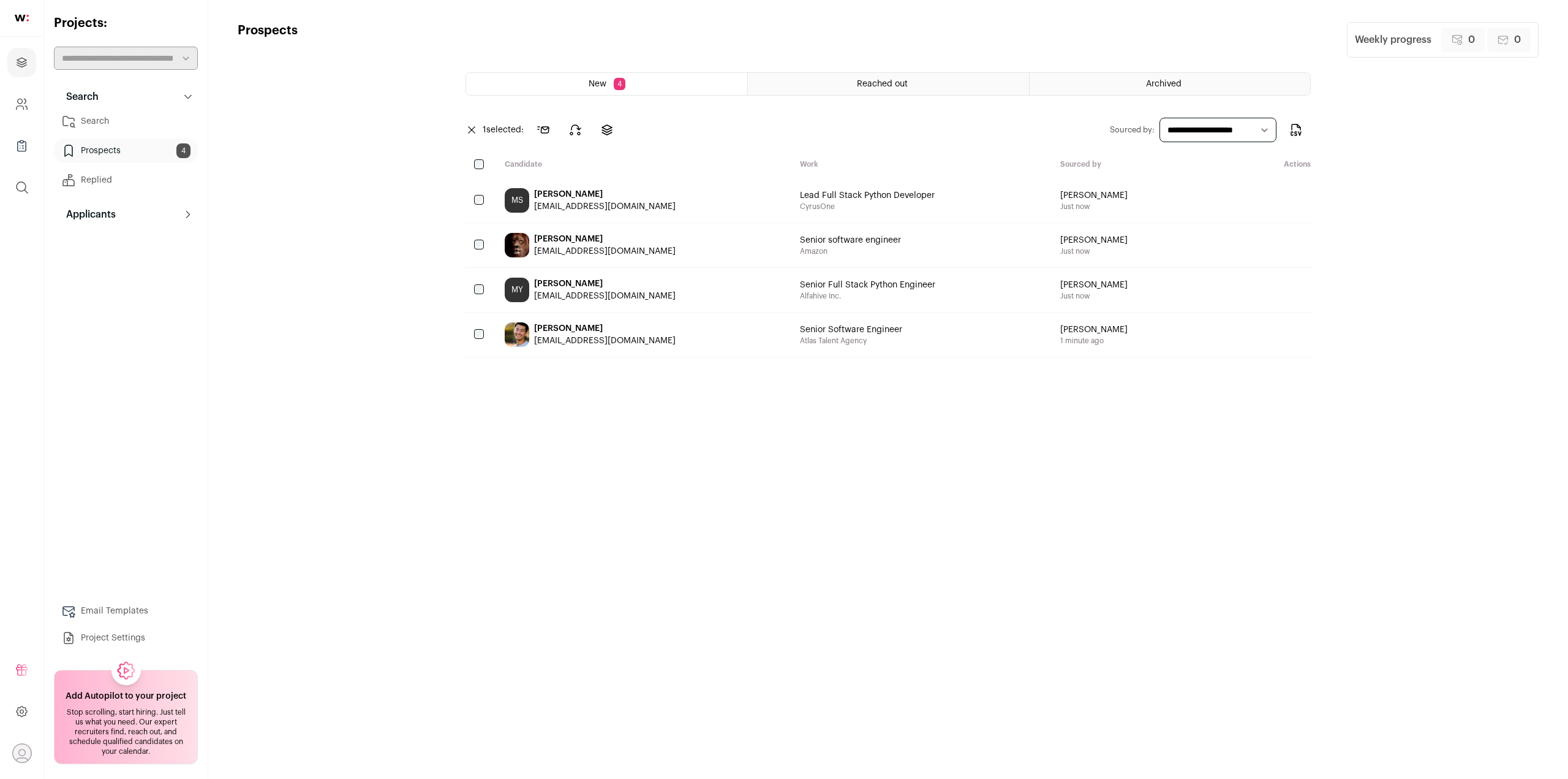
click at [470, 244] on div at bounding box center [480, 245] width 29 height 44
click at [484, 161] on div at bounding box center [480, 165] width 29 height 12
click at [547, 133] on icon at bounding box center [544, 129] width 14 height 14
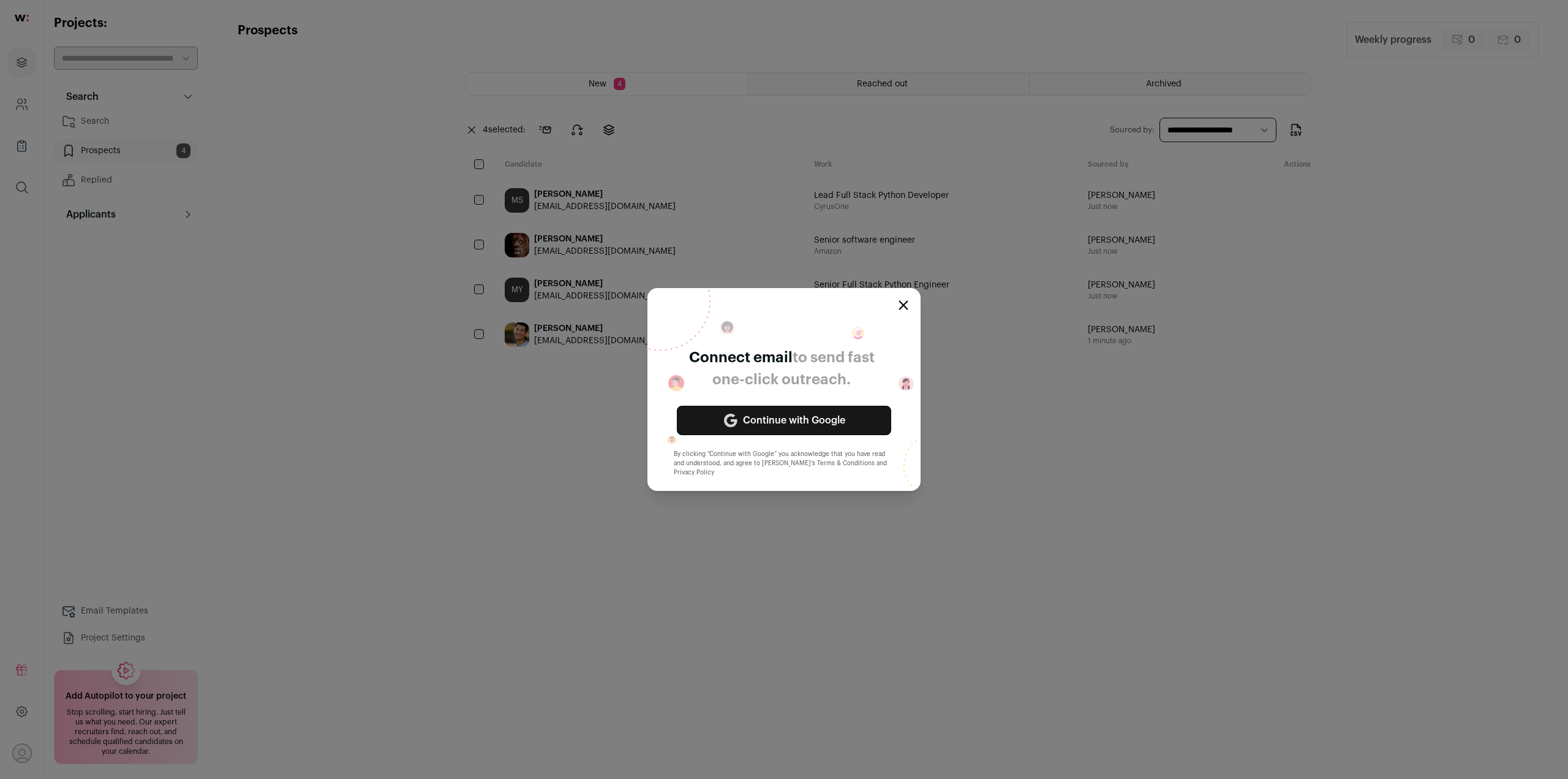
click at [838, 419] on link "Continue with Google" at bounding box center [784, 420] width 214 height 30
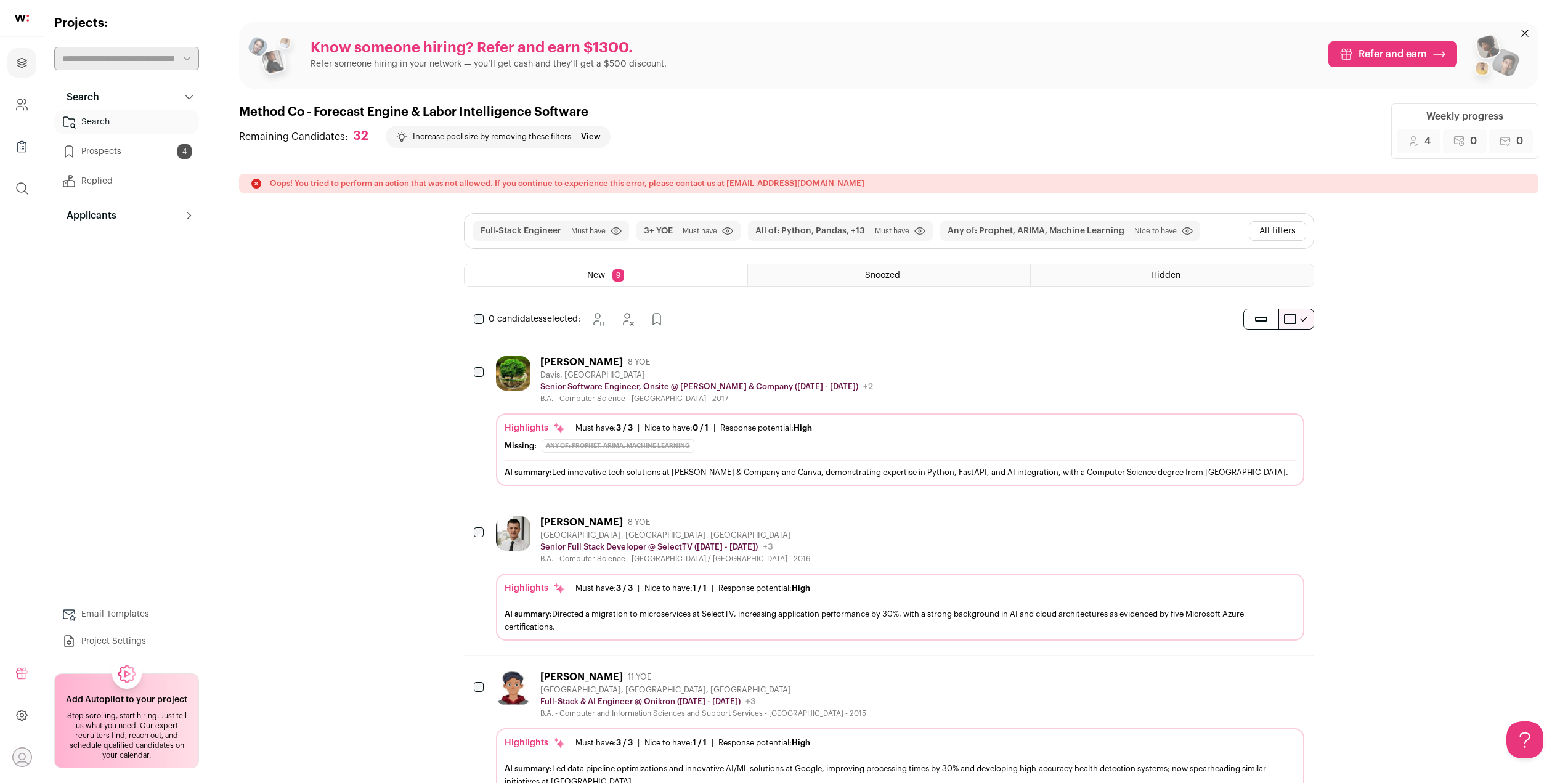
click at [130, 157] on link "Prospects 4" at bounding box center [126, 151] width 145 height 25
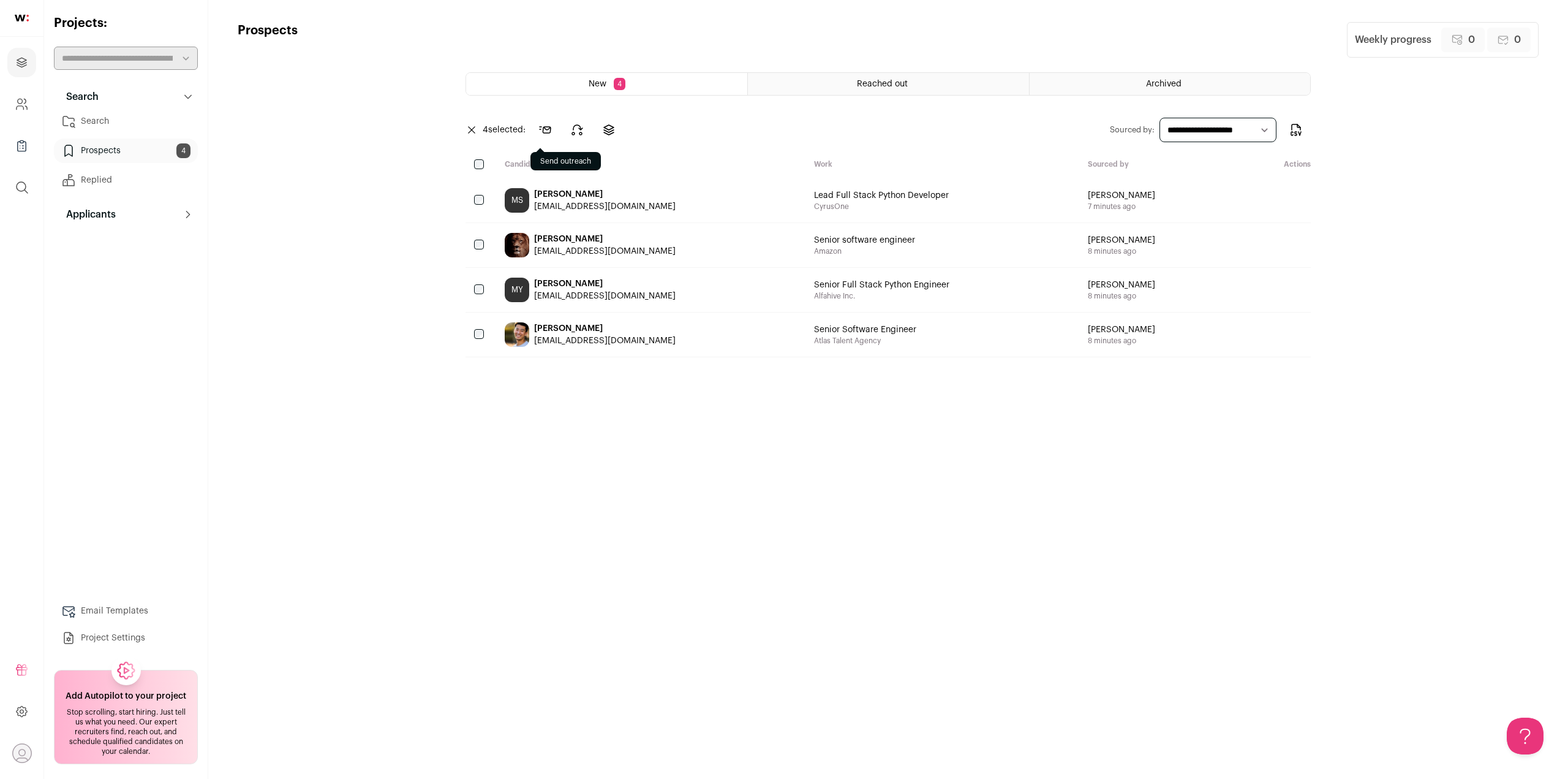
click at [549, 132] on icon at bounding box center [544, 129] width 14 height 14
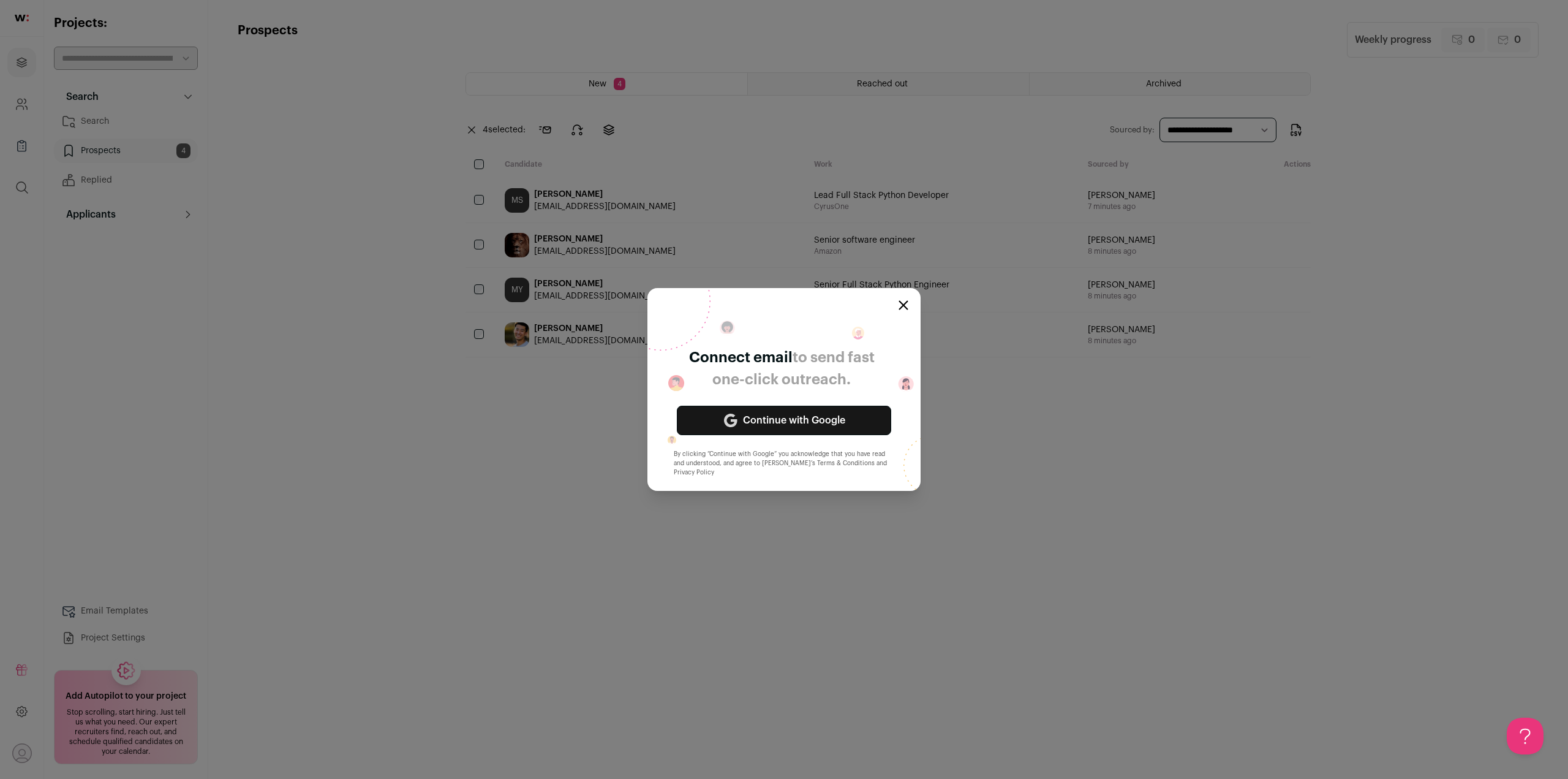
click at [787, 430] on link "Continue with Google" at bounding box center [784, 420] width 214 height 30
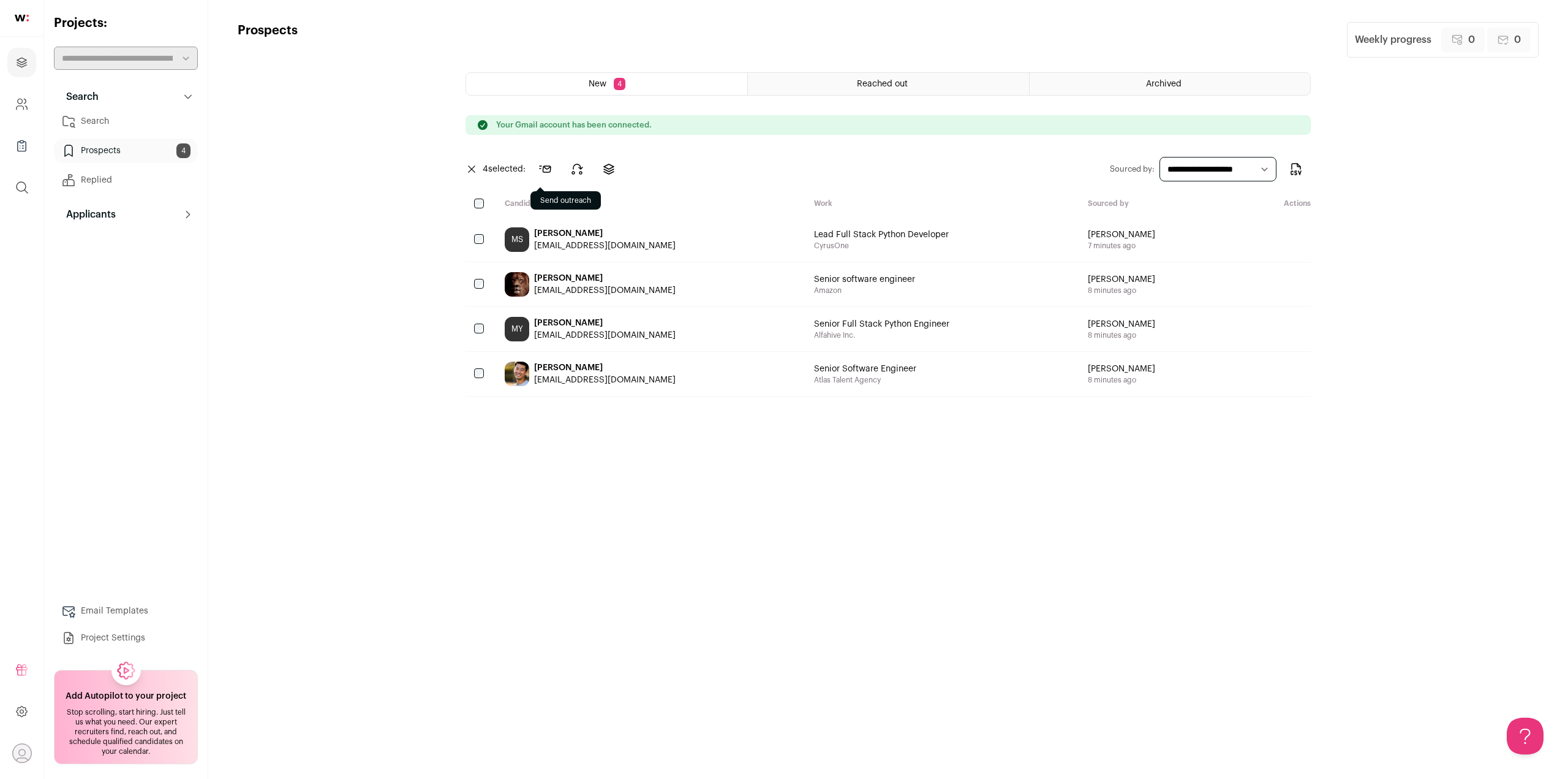
click at [549, 166] on icon at bounding box center [545, 169] width 11 height 6
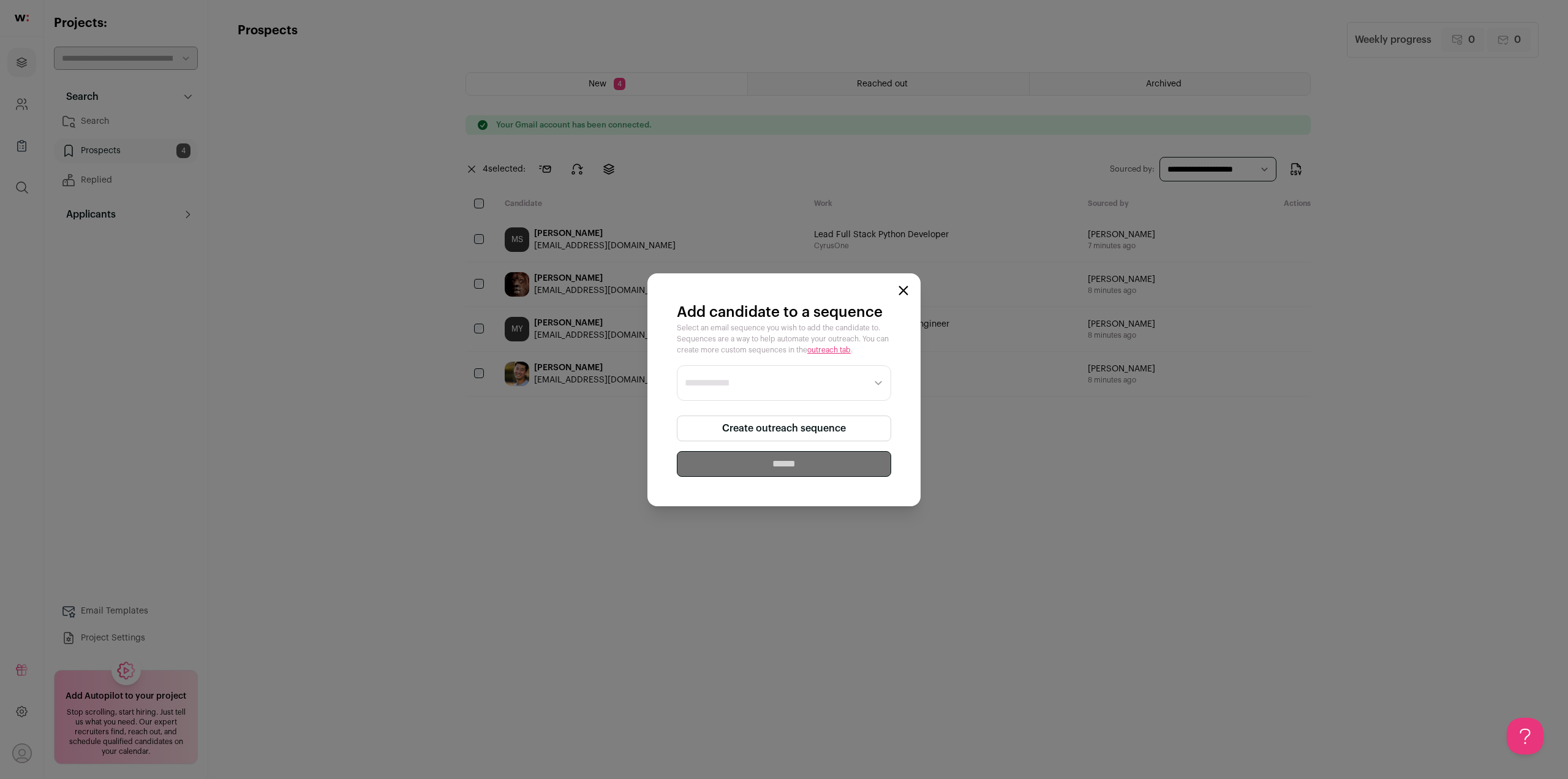
click at [838, 434] on link "Create outreach sequence" at bounding box center [784, 428] width 214 height 26
